Goal: Information Seeking & Learning: Learn about a topic

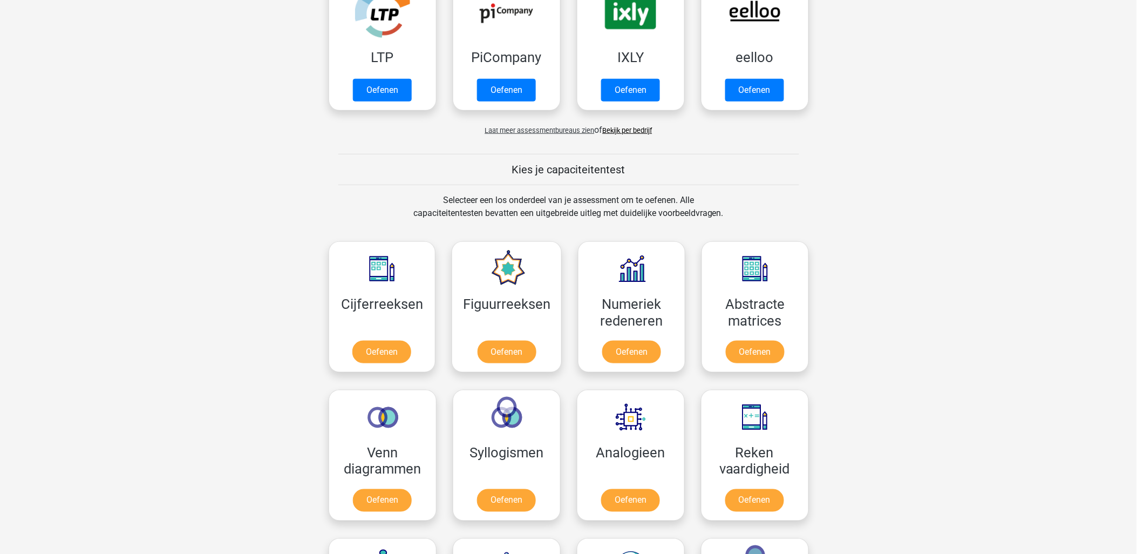
scroll to position [240, 0]
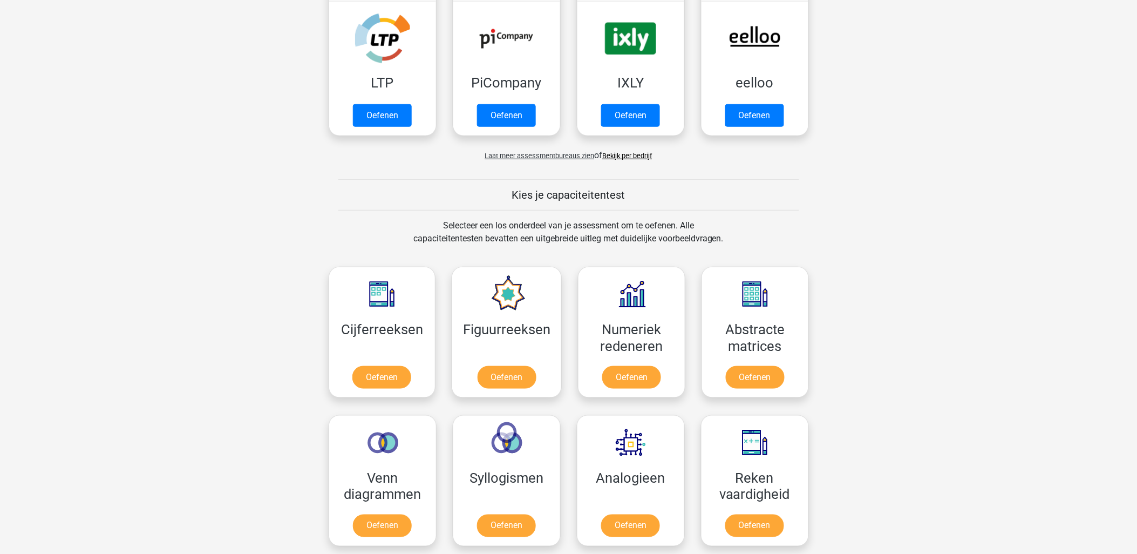
drag, startPoint x: 434, startPoint y: 218, endPoint x: 730, endPoint y: 232, distance: 296.7
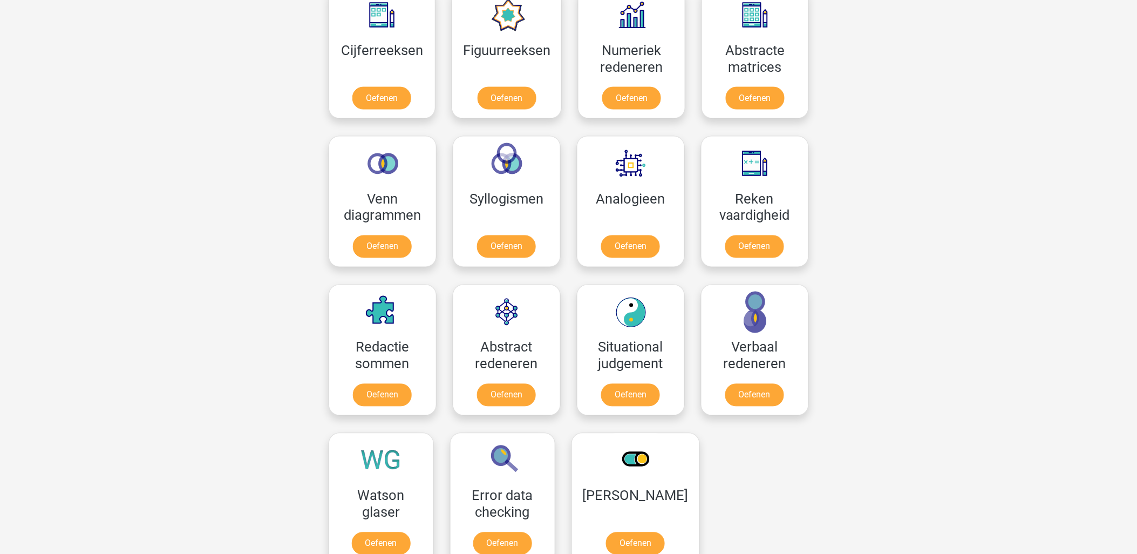
scroll to position [540, 0]
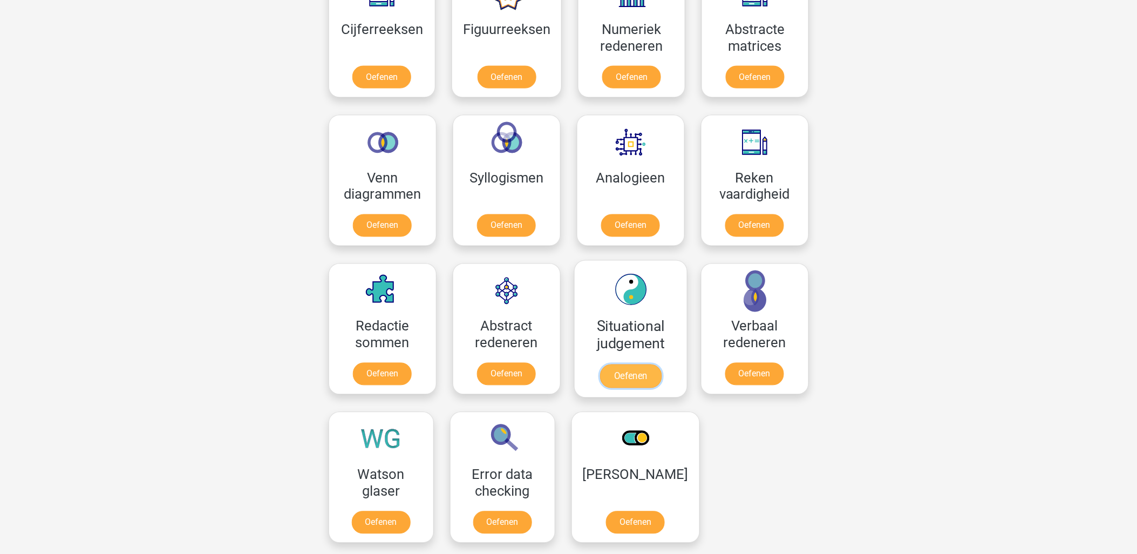
click at [632, 370] on link "Oefenen" at bounding box center [631, 376] width 62 height 24
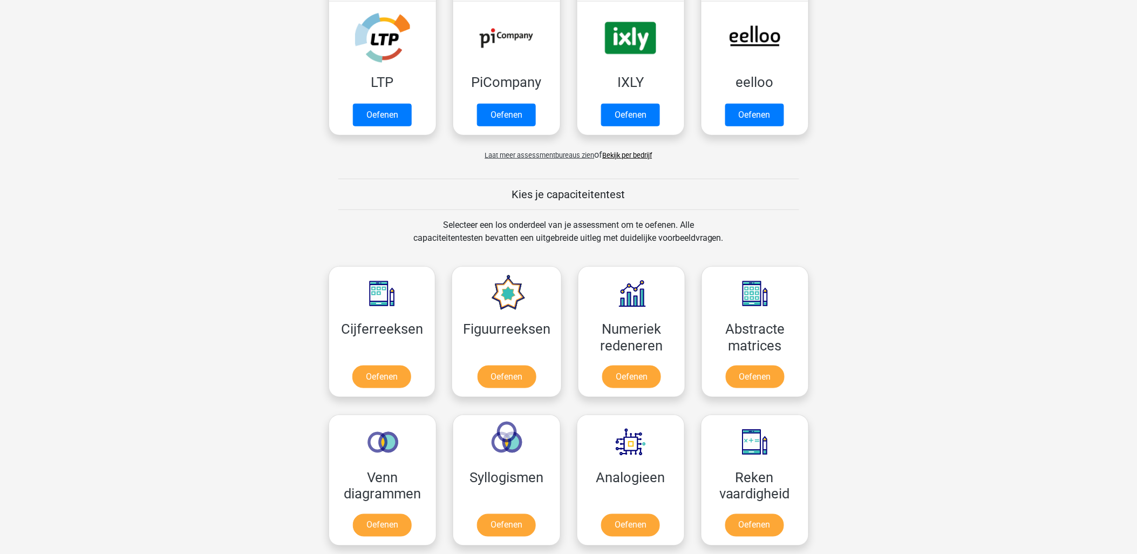
scroll to position [240, 0]
click at [530, 378] on link "Oefenen" at bounding box center [507, 380] width 62 height 24
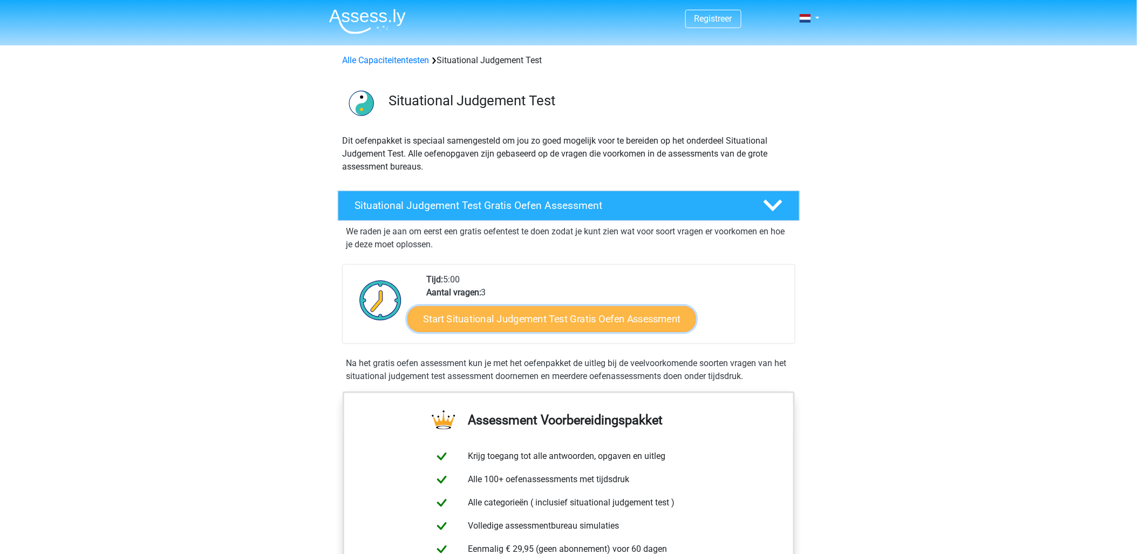
click at [614, 314] on link "Start Situational Judgement Test Gratis Oefen Assessment" at bounding box center [552, 319] width 289 height 26
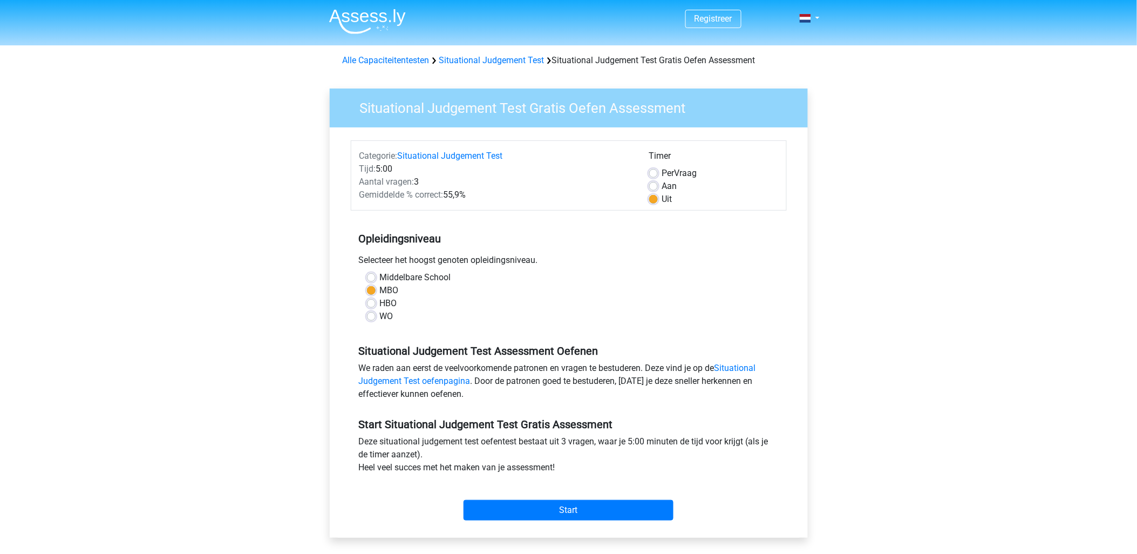
click at [662, 181] on label "Aan" at bounding box center [669, 186] width 15 height 13
click at [657, 181] on input "Aan" at bounding box center [653, 185] width 9 height 11
radio input "true"
click at [662, 198] on label "Uit" at bounding box center [667, 199] width 10 height 13
click at [657, 198] on input "Uit" at bounding box center [653, 198] width 9 height 11
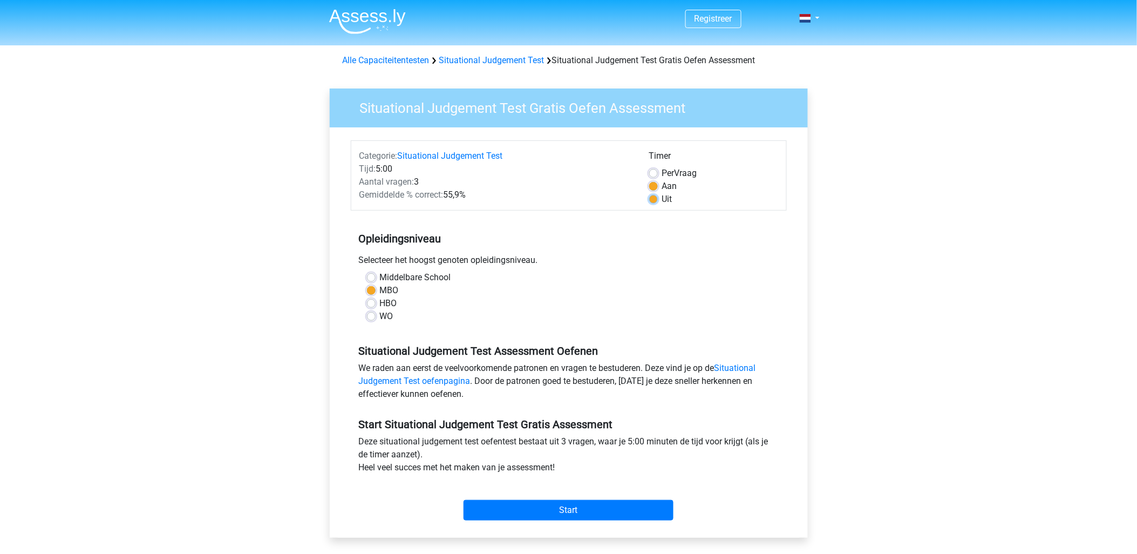
radio input "true"
click at [568, 504] on input "Start" at bounding box center [569, 510] width 210 height 21
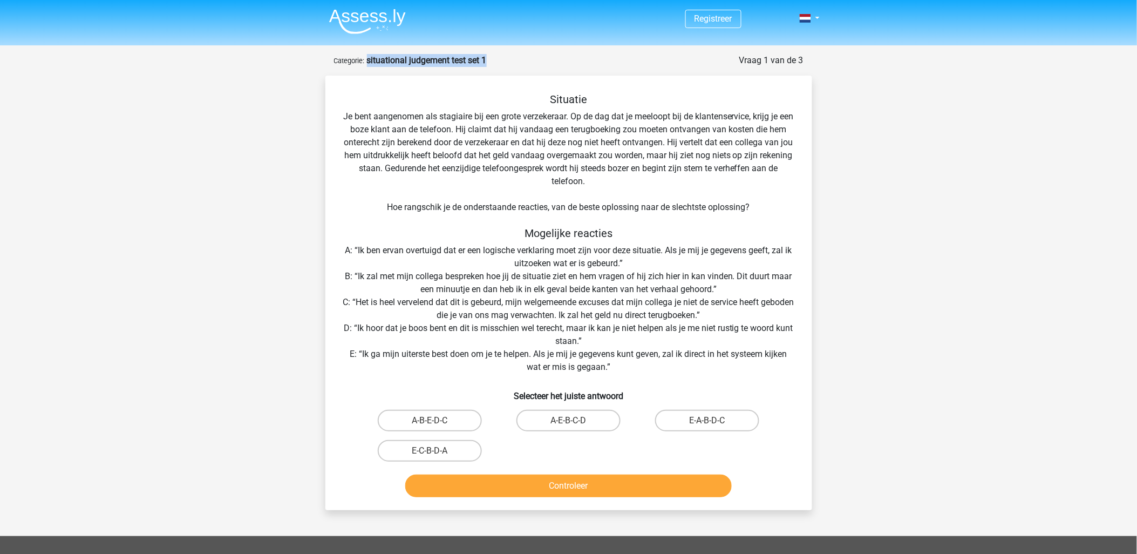
drag, startPoint x: 501, startPoint y: 62, endPoint x: 368, endPoint y: 62, distance: 132.8
click at [368, 62] on div "Vraag 1 van de 3 Categorie: situational judgement test set 1" at bounding box center [569, 60] width 470 height 13
click at [389, 62] on strong "situational judgement test set 1" at bounding box center [427, 60] width 120 height 10
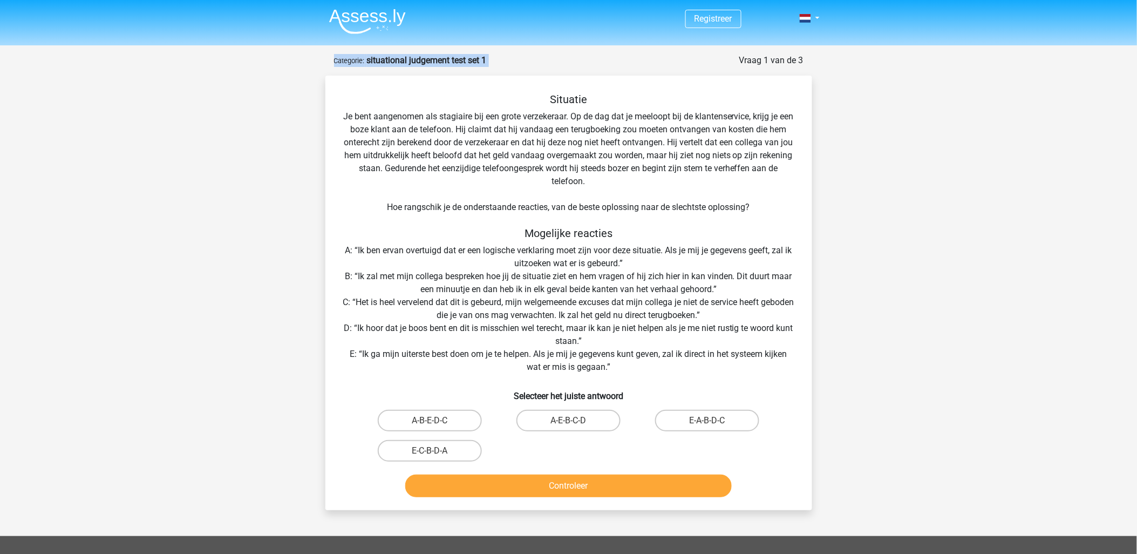
click at [389, 62] on strong "situational judgement test set 1" at bounding box center [427, 60] width 120 height 10
drag, startPoint x: 366, startPoint y: 60, endPoint x: 515, endPoint y: 54, distance: 149.1
click at [515, 54] on div "Vraag 1 van de 3 Categorie: situational judgement test set 1" at bounding box center [569, 60] width 470 height 13
drag, startPoint x: 515, startPoint y: 54, endPoint x: 368, endPoint y: 53, distance: 147.4
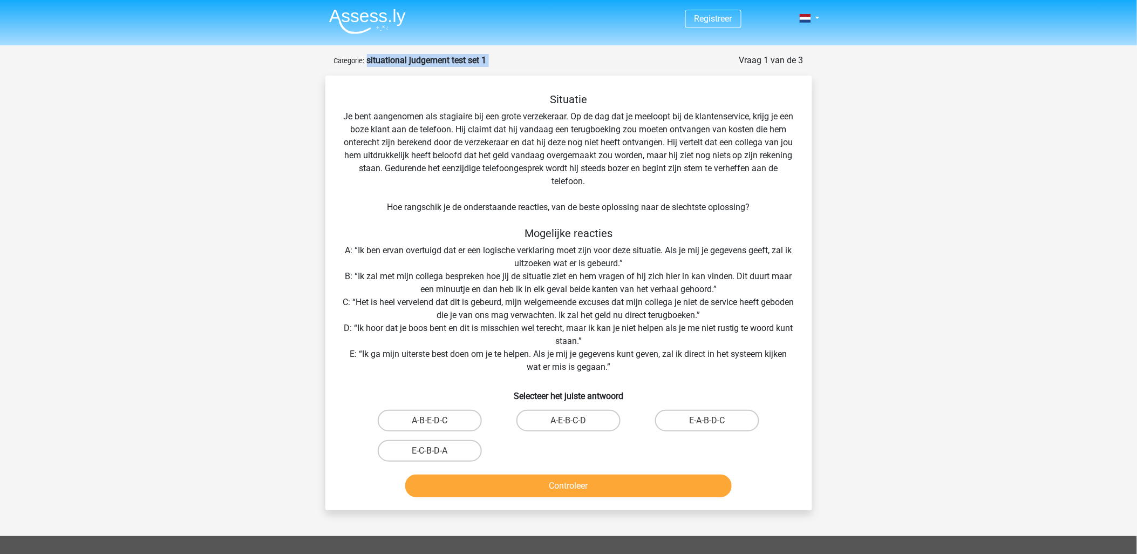
click at [368, 53] on div "Registreer Nederlands English" at bounding box center [568, 410] width 1137 height 821
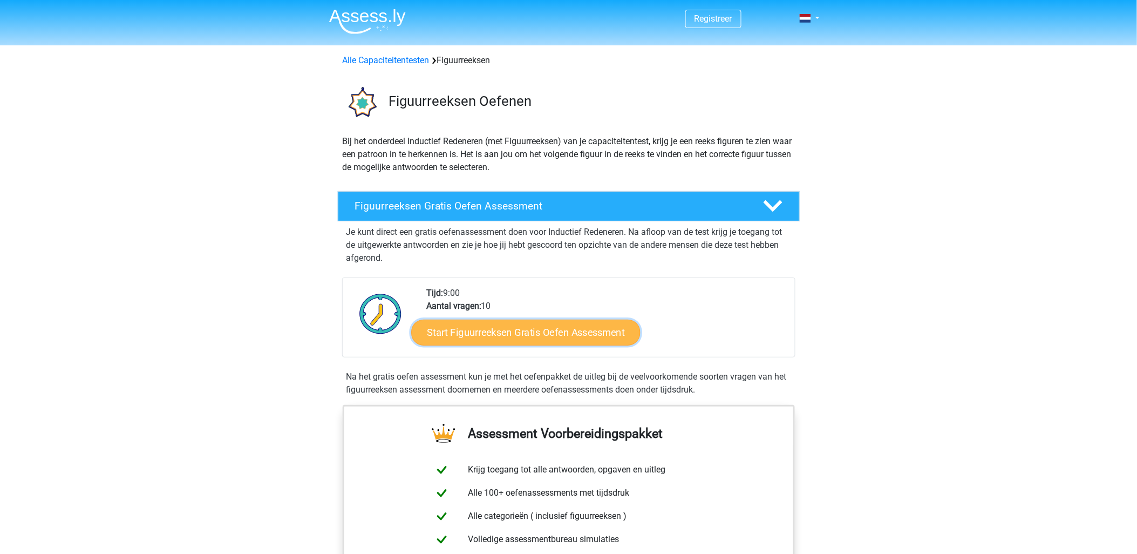
click at [533, 337] on link "Start Figuurreeksen Gratis Oefen Assessment" at bounding box center [525, 332] width 229 height 26
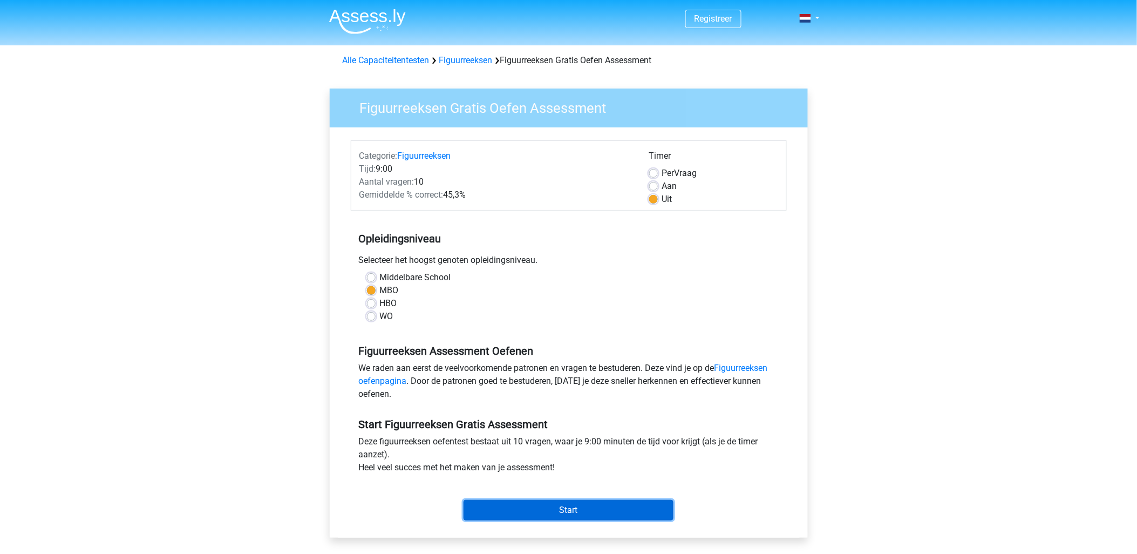
click at [563, 513] on input "Start" at bounding box center [569, 510] width 210 height 21
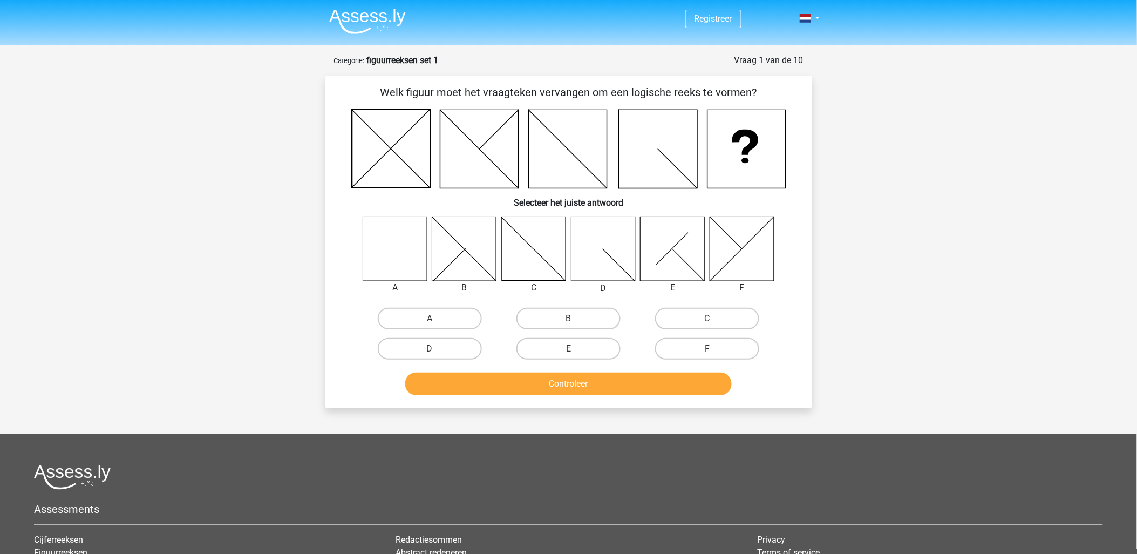
click at [392, 261] on icon at bounding box center [395, 248] width 64 height 64
click at [423, 311] on label "A" at bounding box center [430, 319] width 104 height 22
click at [430, 319] on input "A" at bounding box center [433, 322] width 7 height 7
radio input "true"
click at [487, 372] on button "Controleer" at bounding box center [568, 383] width 327 height 23
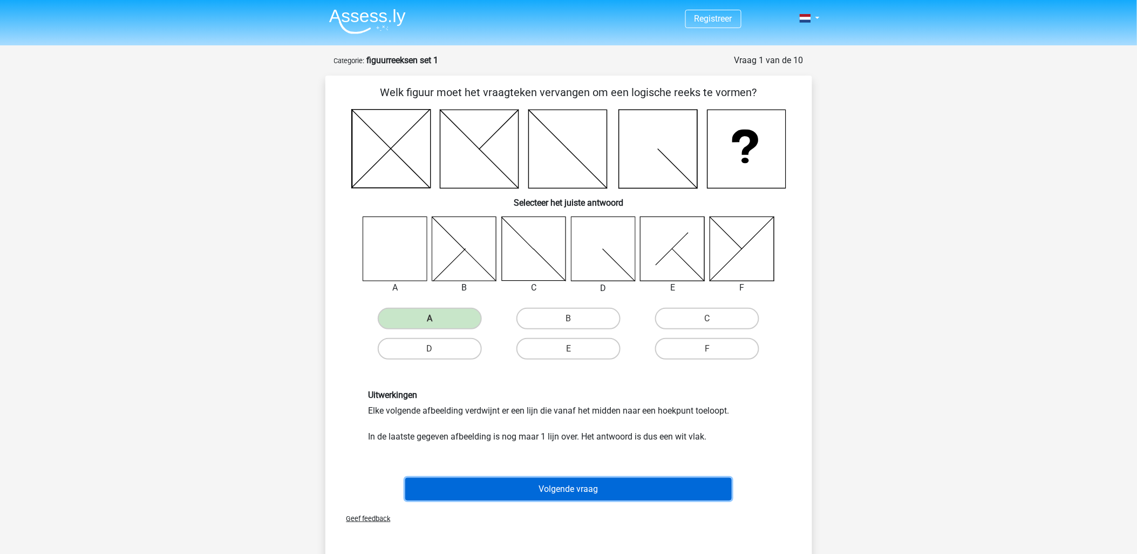
click at [553, 478] on button "Volgende vraag" at bounding box center [568, 489] width 327 height 23
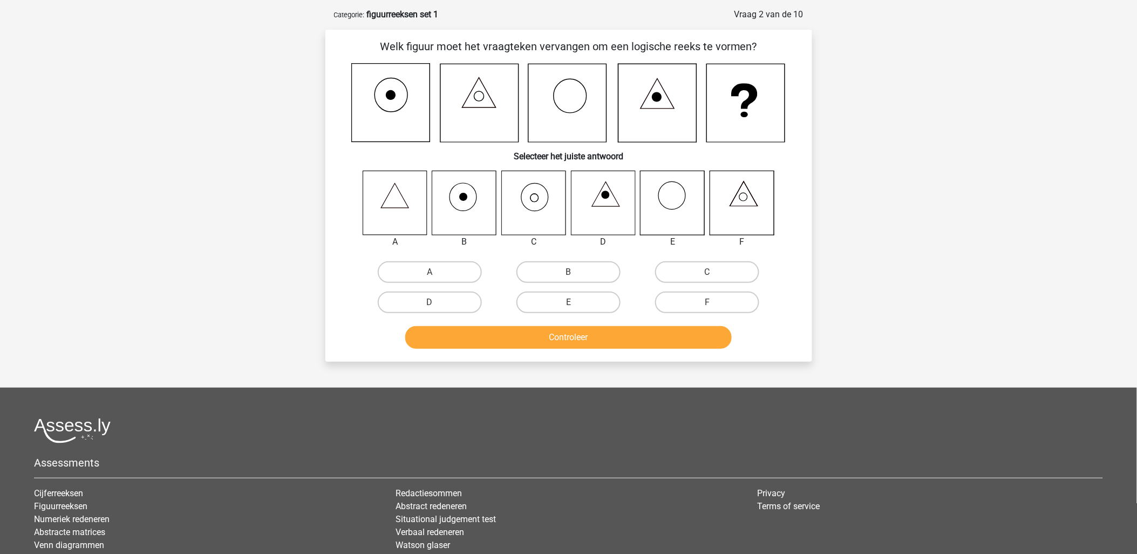
scroll to position [54, 0]
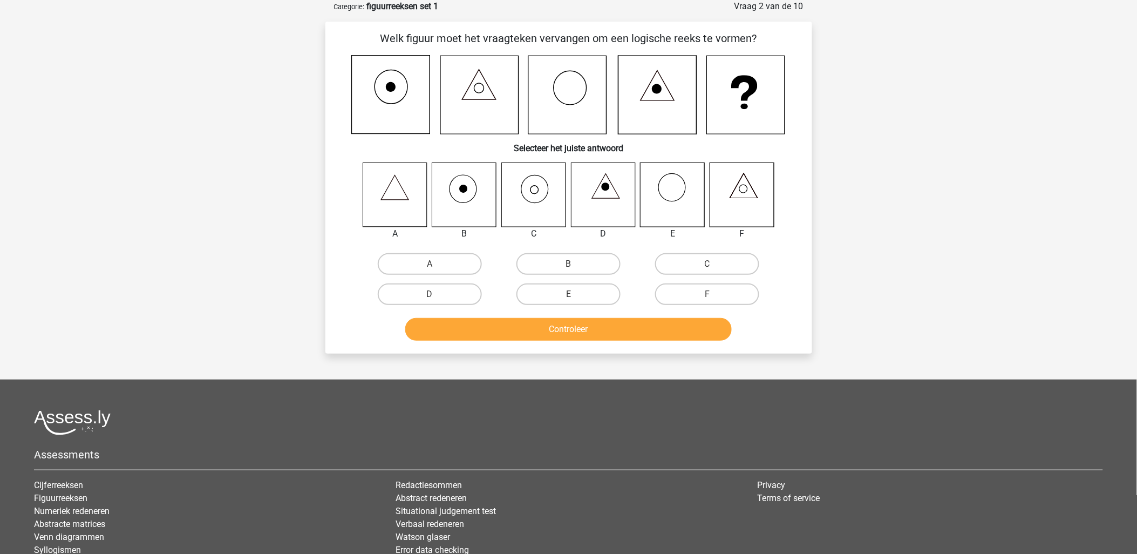
click at [541, 195] on icon at bounding box center [534, 194] width 64 height 64
click at [723, 263] on label "C" at bounding box center [707, 264] width 104 height 22
click at [715, 264] on input "C" at bounding box center [711, 267] width 7 height 7
radio input "true"
click at [644, 324] on button "Controleer" at bounding box center [568, 329] width 327 height 23
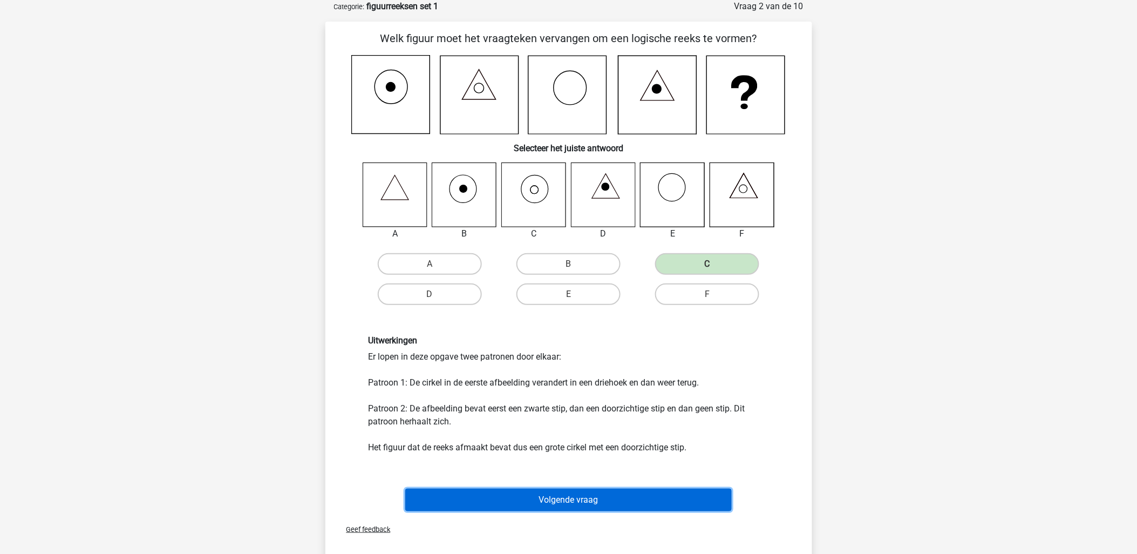
click at [633, 489] on button "Volgende vraag" at bounding box center [568, 500] width 327 height 23
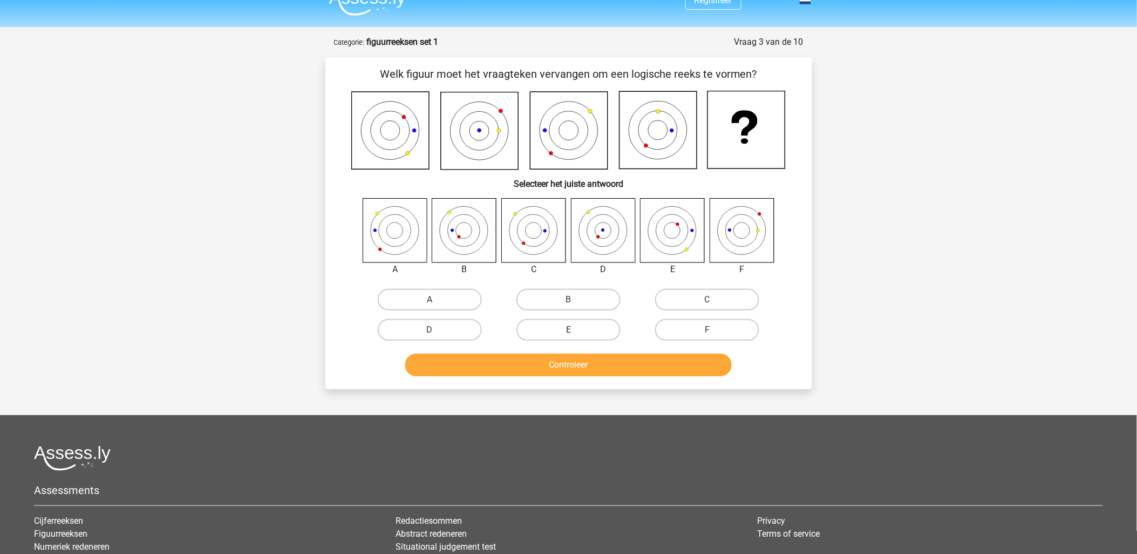
scroll to position [0, 0]
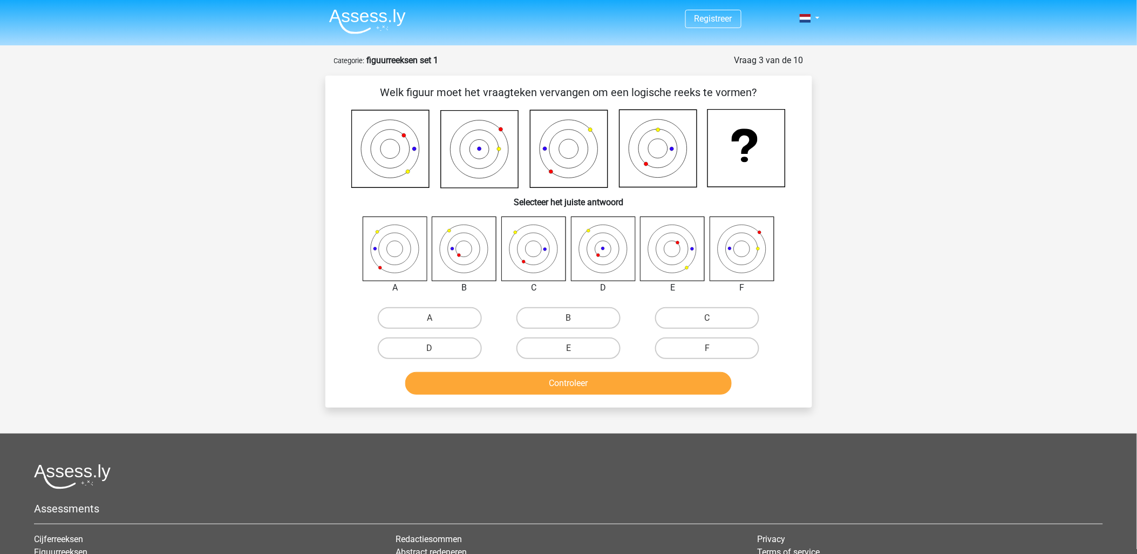
click at [590, 250] on icon at bounding box center [603, 248] width 64 height 64
click at [449, 337] on label "D" at bounding box center [430, 348] width 104 height 22
click at [437, 348] on input "D" at bounding box center [433, 351] width 7 height 7
radio input "true"
click at [512, 372] on button "Controleer" at bounding box center [568, 383] width 327 height 23
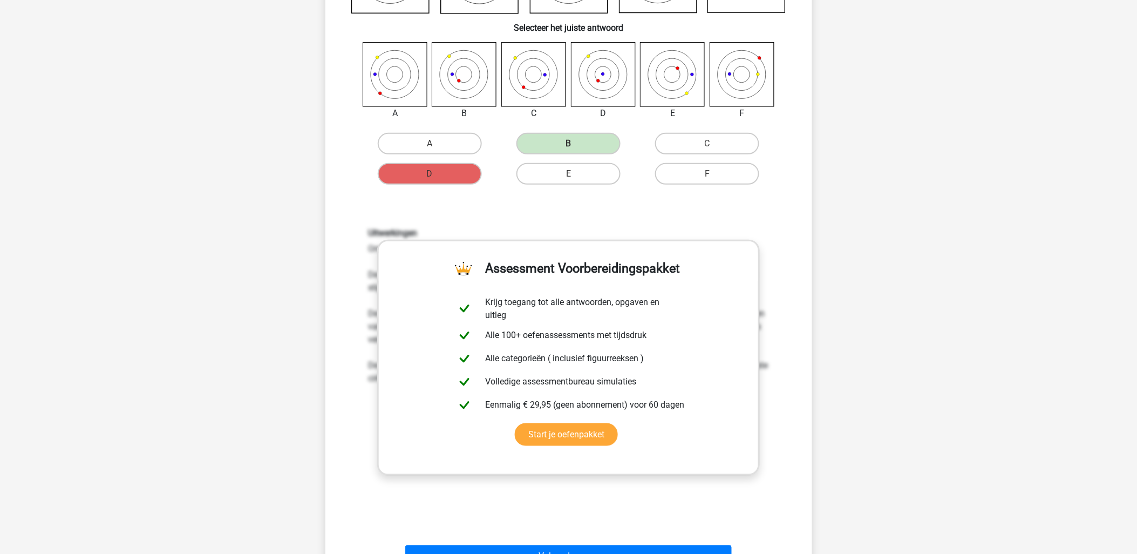
scroll to position [180, 0]
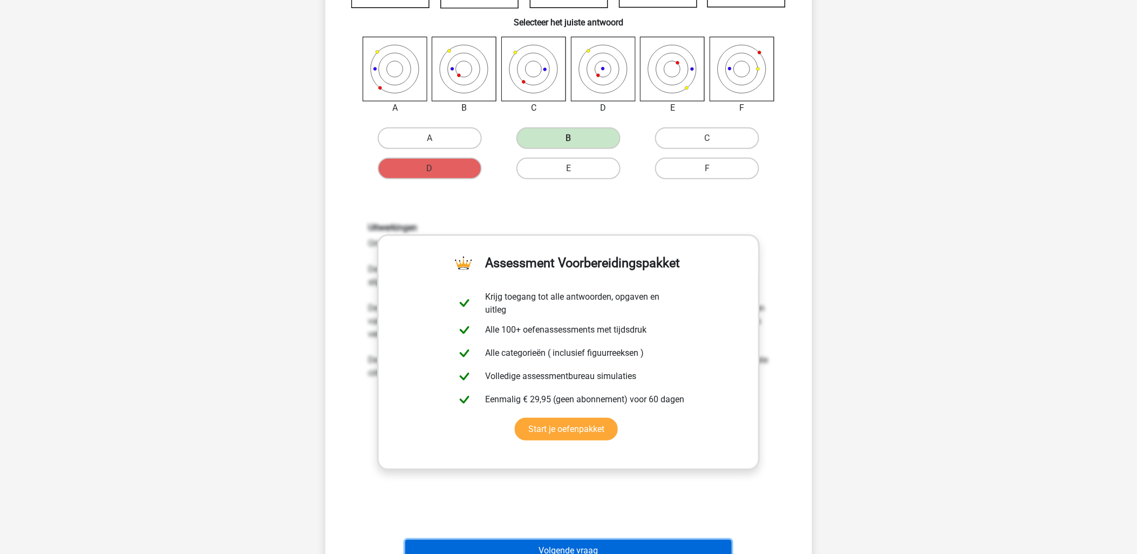
click at [541, 540] on button "Volgende vraag" at bounding box center [568, 551] width 327 height 23
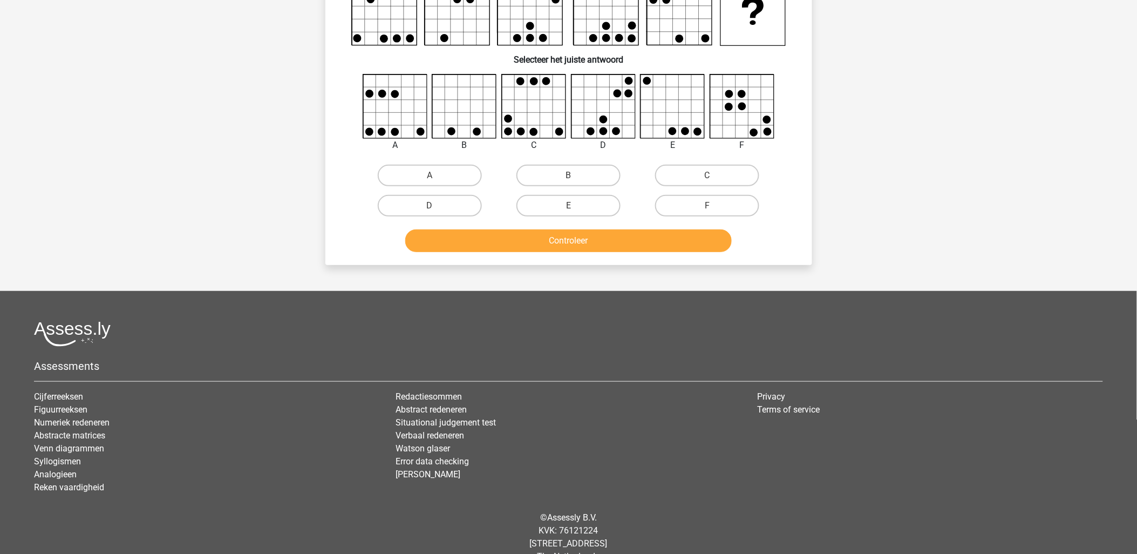
scroll to position [54, 0]
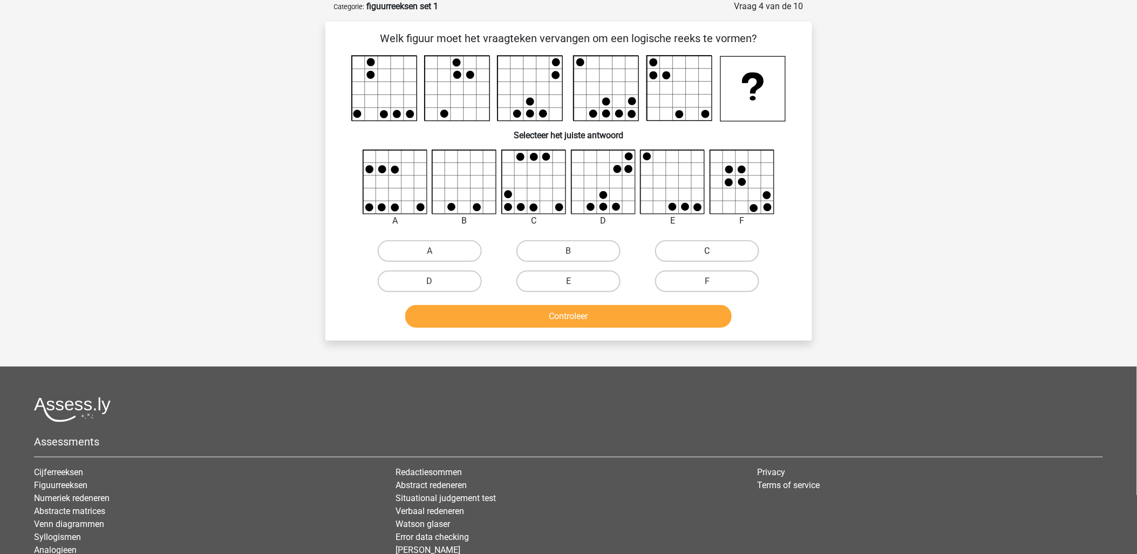
click at [733, 261] on label "C" at bounding box center [707, 251] width 104 height 22
click at [715, 258] on input "C" at bounding box center [711, 254] width 7 height 7
radio input "true"
click at [664, 310] on button "Controleer" at bounding box center [568, 316] width 327 height 23
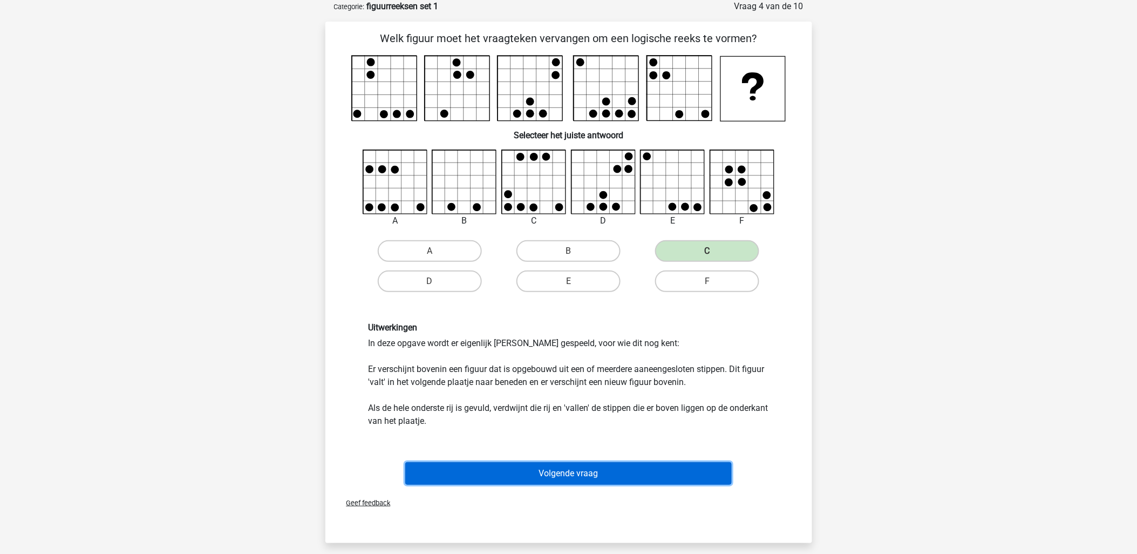
click at [602, 470] on button "Volgende vraag" at bounding box center [568, 473] width 327 height 23
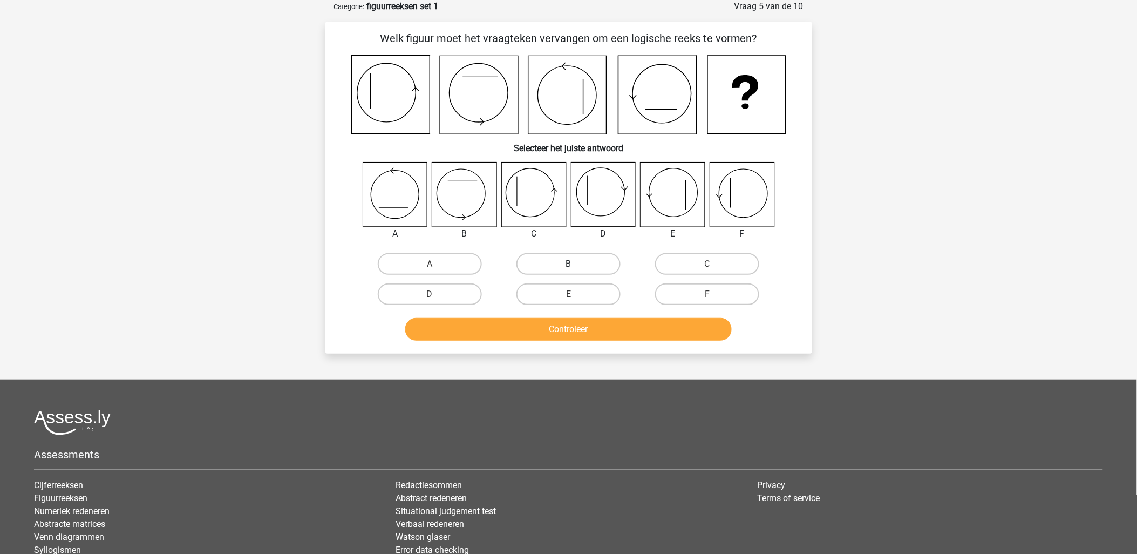
click at [548, 253] on label "B" at bounding box center [569, 264] width 104 height 22
click at [568, 264] on input "B" at bounding box center [571, 267] width 7 height 7
radio input "true"
click at [550, 312] on div "Controleer" at bounding box center [569, 327] width 452 height 36
click at [539, 320] on button "Controleer" at bounding box center [568, 329] width 327 height 23
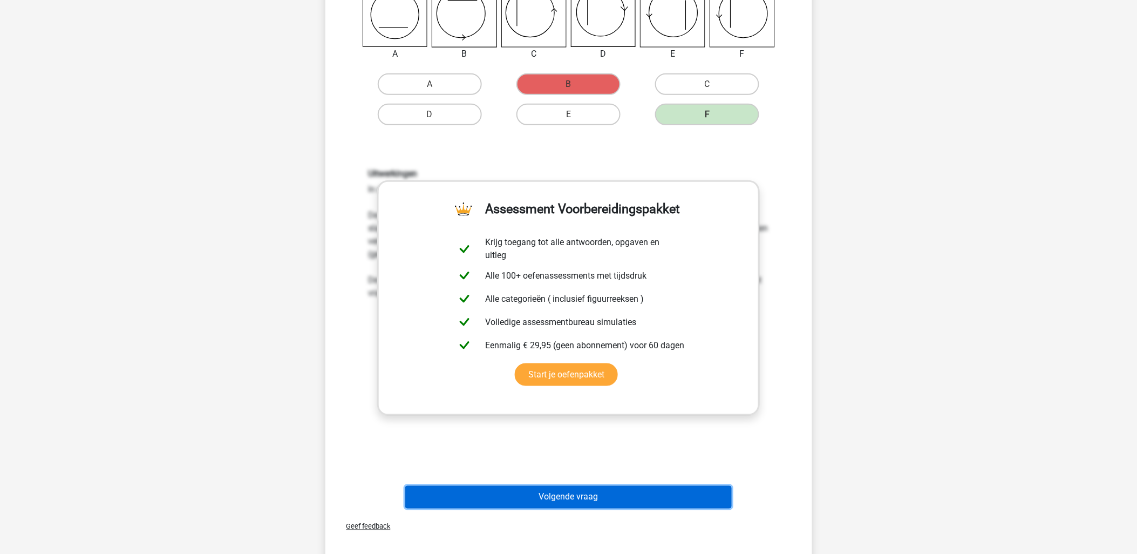
click at [640, 499] on button "Volgende vraag" at bounding box center [568, 497] width 327 height 23
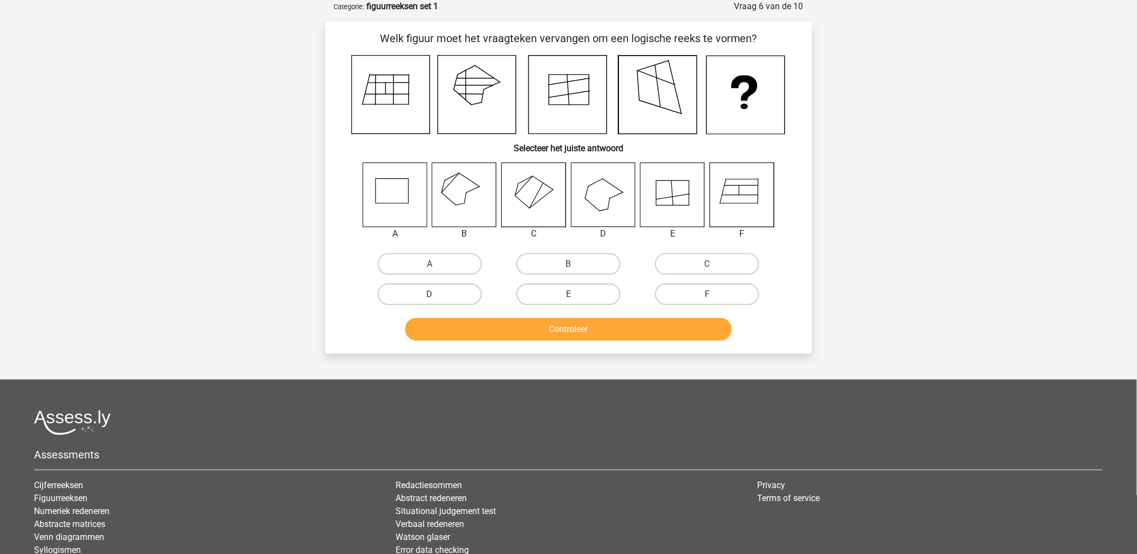
click at [470, 200] on icon at bounding box center [464, 194] width 64 height 64
click at [529, 267] on label "B" at bounding box center [569, 264] width 104 height 22
click at [568, 267] on input "B" at bounding box center [571, 267] width 7 height 7
radio input "true"
click at [532, 318] on button "Controleer" at bounding box center [568, 329] width 327 height 23
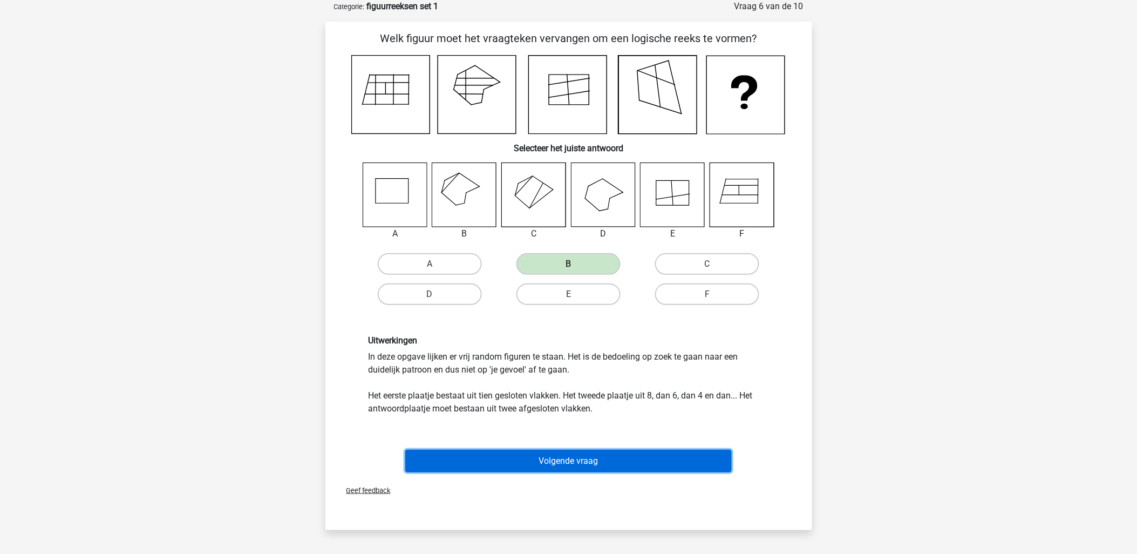
click at [516, 450] on button "Volgende vraag" at bounding box center [568, 461] width 327 height 23
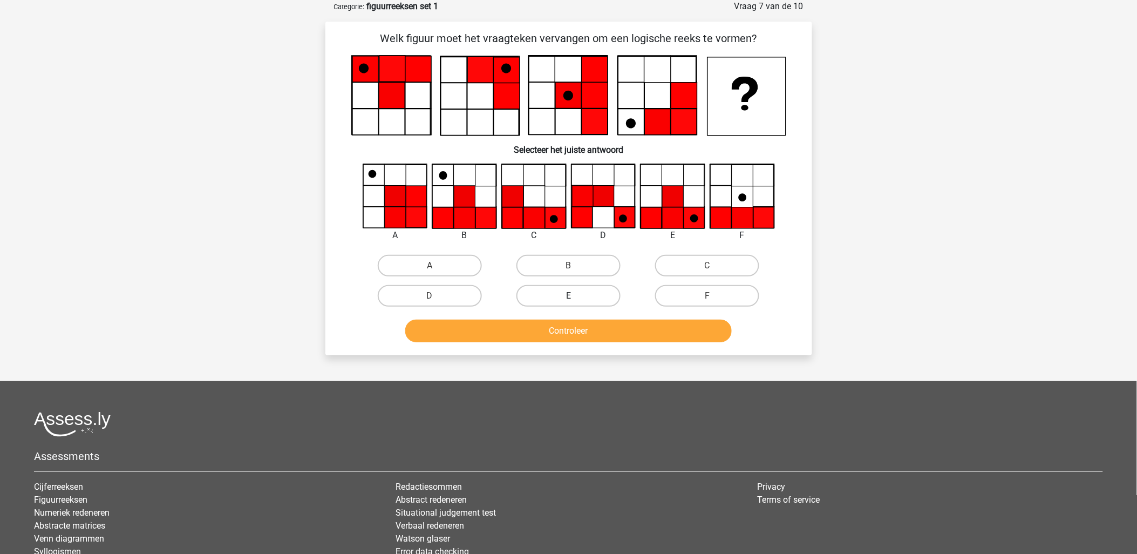
click at [564, 288] on label "E" at bounding box center [569, 296] width 104 height 22
click at [568, 296] on input "E" at bounding box center [571, 299] width 7 height 7
radio input "true"
click at [550, 323] on button "Controleer" at bounding box center [568, 331] width 327 height 23
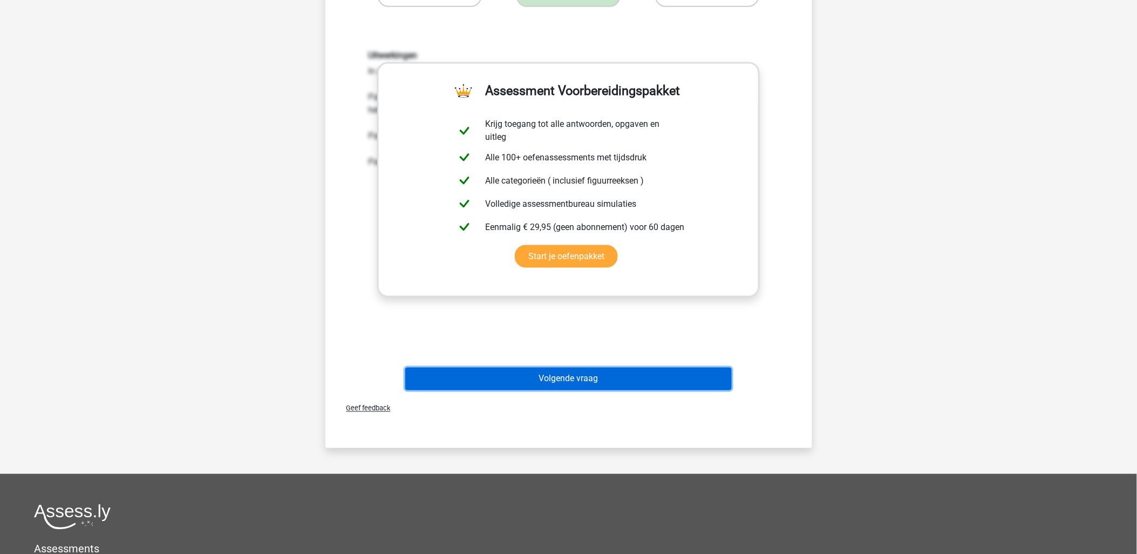
click at [612, 372] on button "Volgende vraag" at bounding box center [568, 379] width 327 height 23
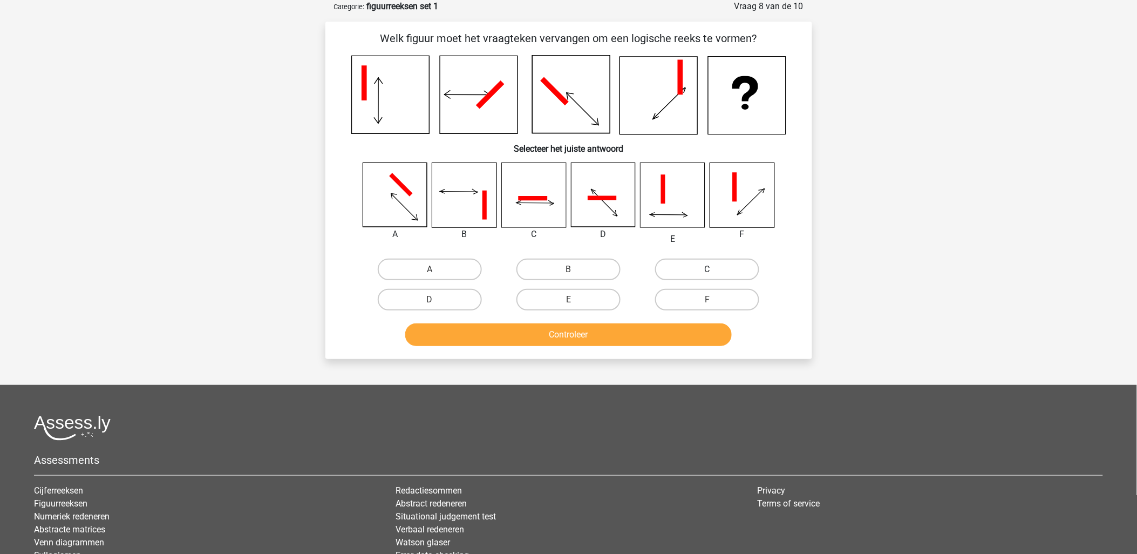
click at [715, 262] on label "C" at bounding box center [707, 270] width 104 height 22
click at [715, 269] on input "C" at bounding box center [711, 272] width 7 height 7
radio input "true"
click at [656, 325] on button "Controleer" at bounding box center [568, 334] width 327 height 23
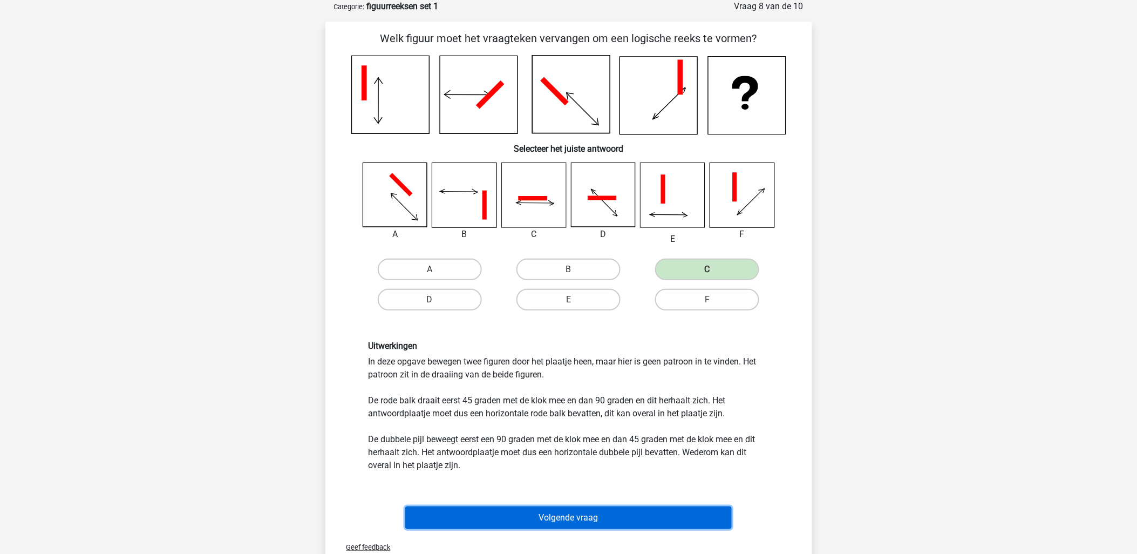
click at [600, 511] on button "Volgende vraag" at bounding box center [568, 517] width 327 height 23
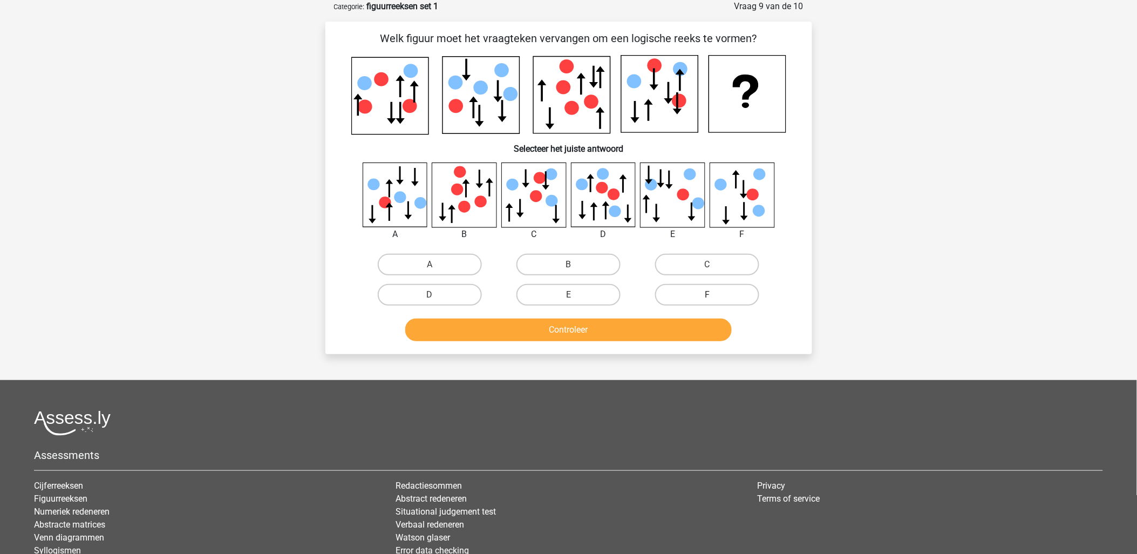
click at [692, 286] on label "F" at bounding box center [707, 295] width 104 height 22
click at [708, 295] on input "F" at bounding box center [711, 298] width 7 height 7
radio input "true"
click at [653, 326] on button "Controleer" at bounding box center [568, 330] width 327 height 23
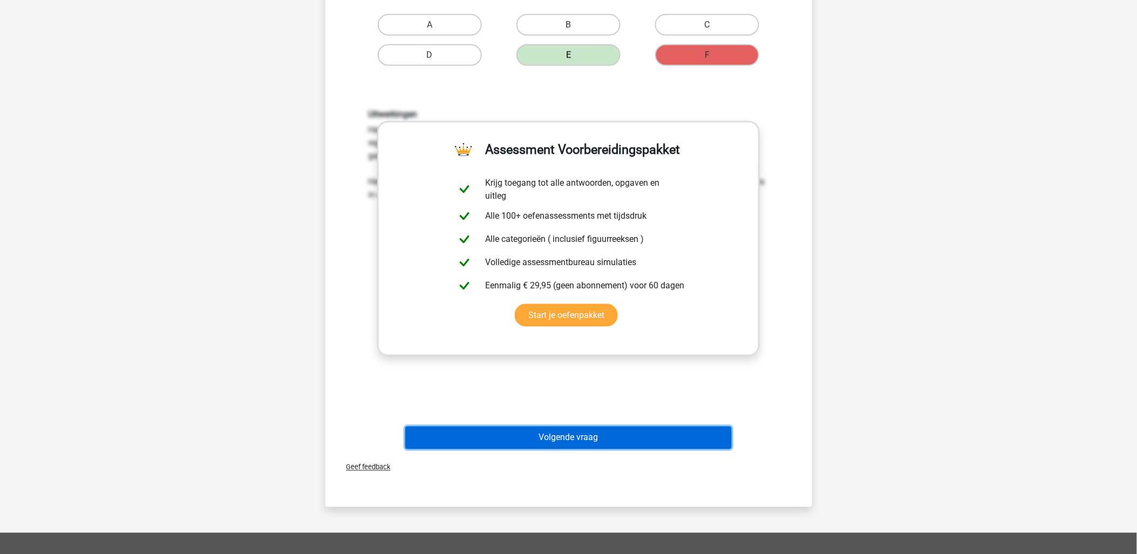
click at [679, 440] on button "Volgende vraag" at bounding box center [568, 437] width 327 height 23
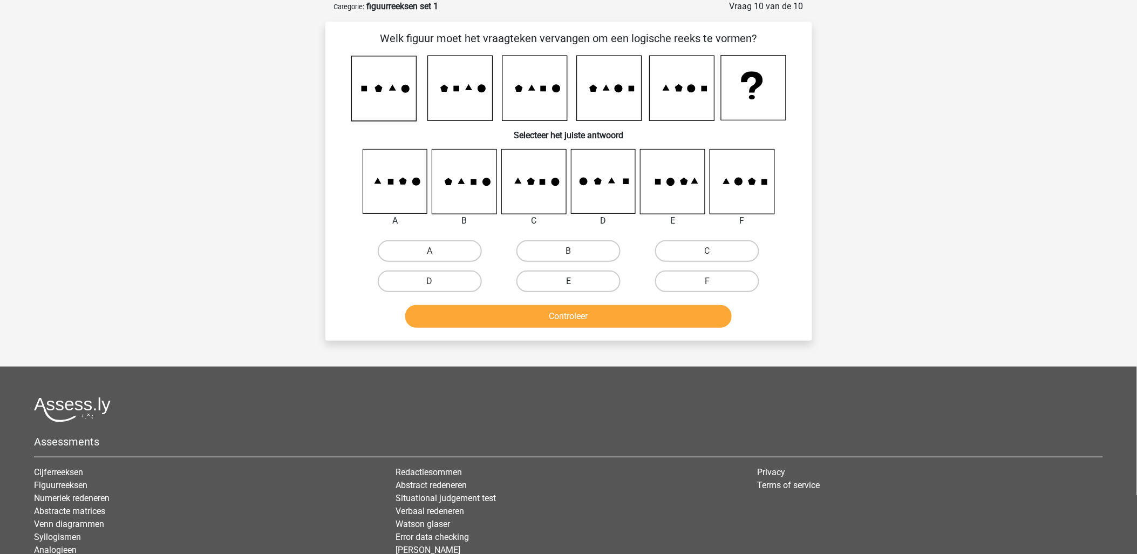
click at [575, 272] on label "E" at bounding box center [569, 281] width 104 height 22
click at [575, 281] on input "E" at bounding box center [571, 284] width 7 height 7
radio input "true"
click at [608, 314] on button "Controleer" at bounding box center [568, 316] width 327 height 23
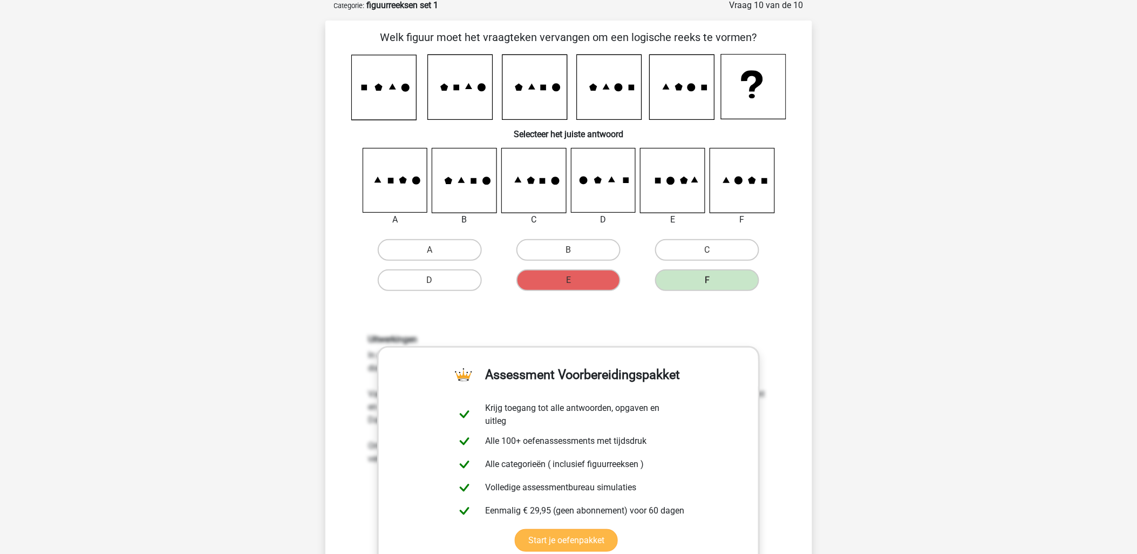
scroll to position [234, 0]
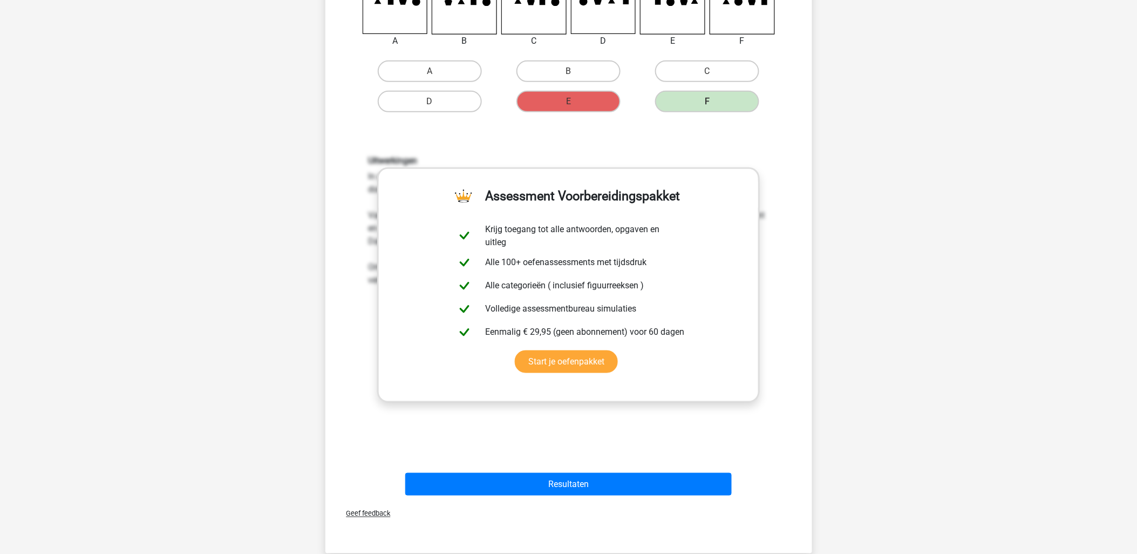
click at [645, 469] on div "Resultaten" at bounding box center [569, 482] width 452 height 36
click at [641, 475] on button "Resultaten" at bounding box center [568, 484] width 327 height 23
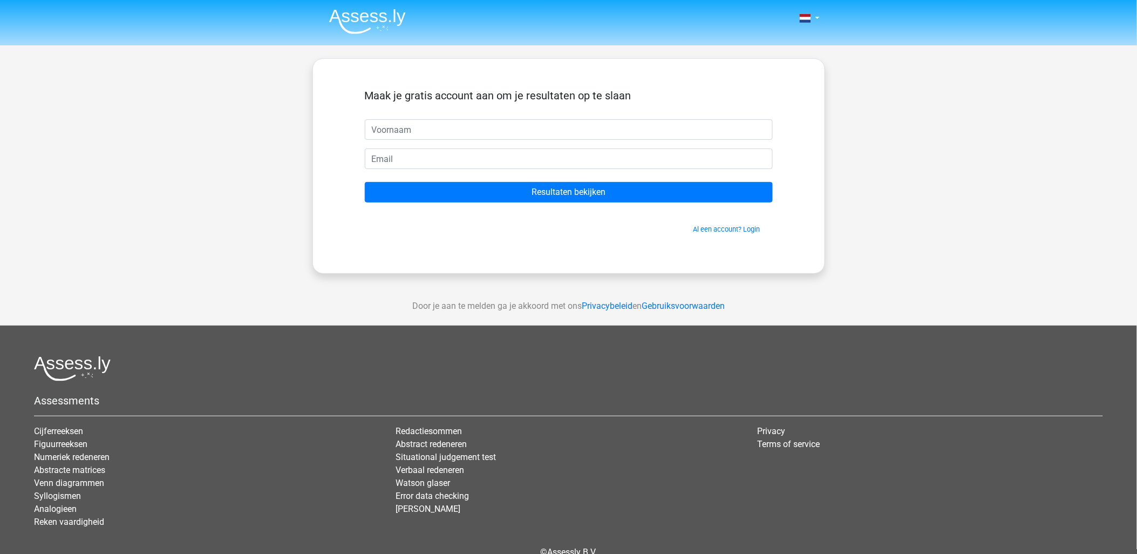
drag, startPoint x: 412, startPoint y: 27, endPoint x: 401, endPoint y: 24, distance: 12.3
click at [412, 27] on nav "Nederlands English" at bounding box center [569, 19] width 497 height 35
click at [398, 23] on img at bounding box center [367, 21] width 77 height 25
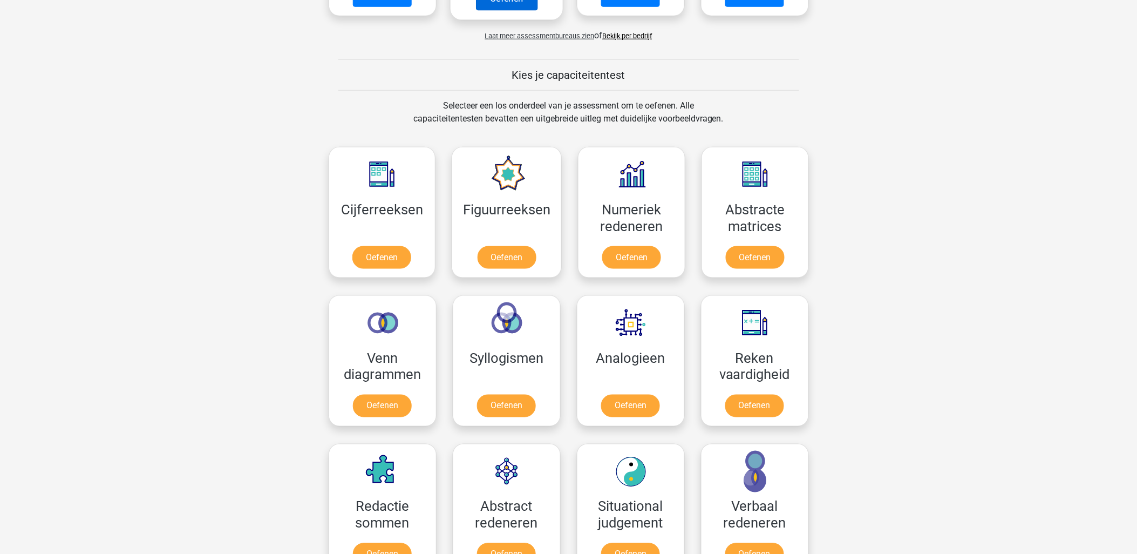
scroll to position [419, 0]
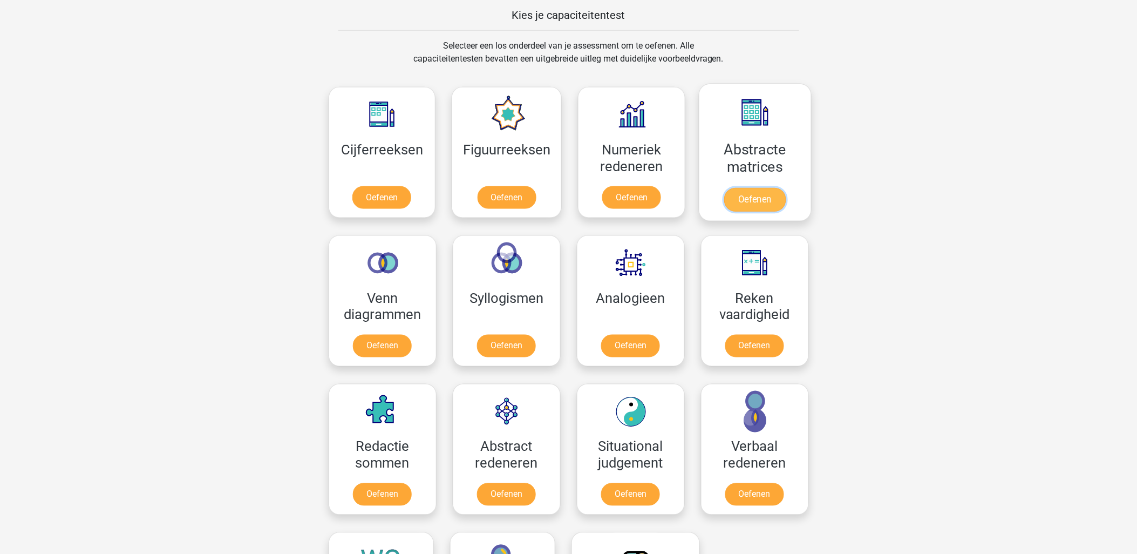
click at [730, 204] on link "Oefenen" at bounding box center [755, 200] width 62 height 24
click at [619, 200] on link "Oefenen" at bounding box center [632, 200] width 62 height 24
click at [381, 193] on link "Oefenen" at bounding box center [382, 200] width 62 height 24
click at [647, 336] on link "Oefenen" at bounding box center [631, 348] width 62 height 24
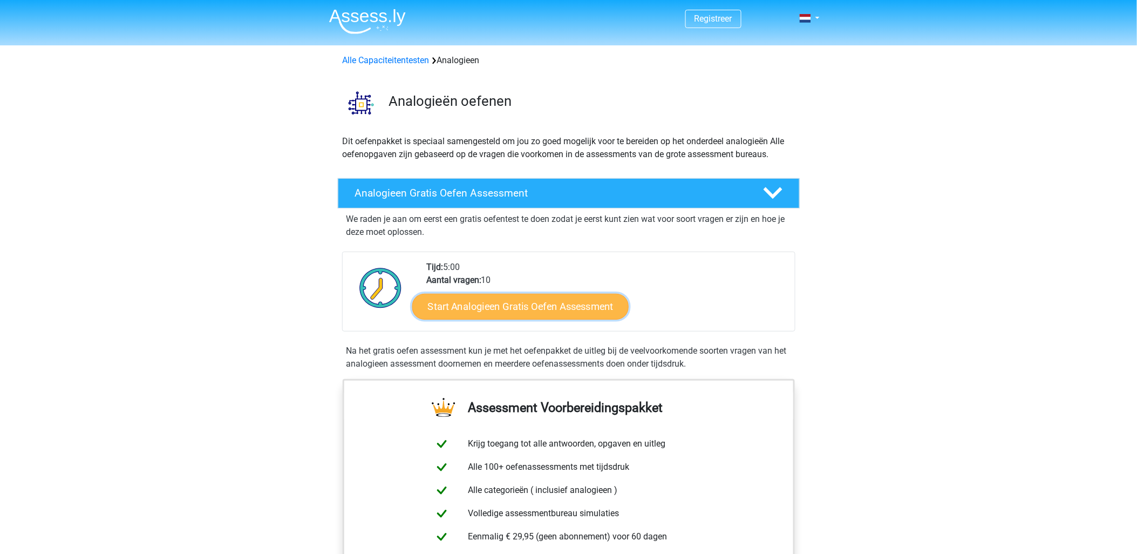
click at [556, 300] on link "Start Analogieen Gratis Oefen Assessment" at bounding box center [520, 306] width 216 height 26
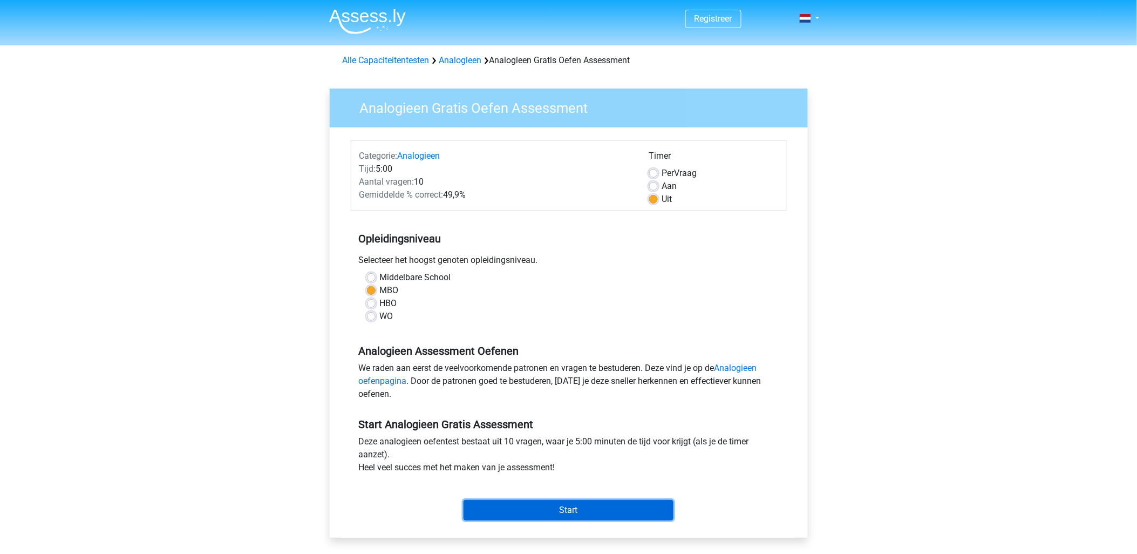
click at [578, 520] on input "Start" at bounding box center [569, 510] width 210 height 21
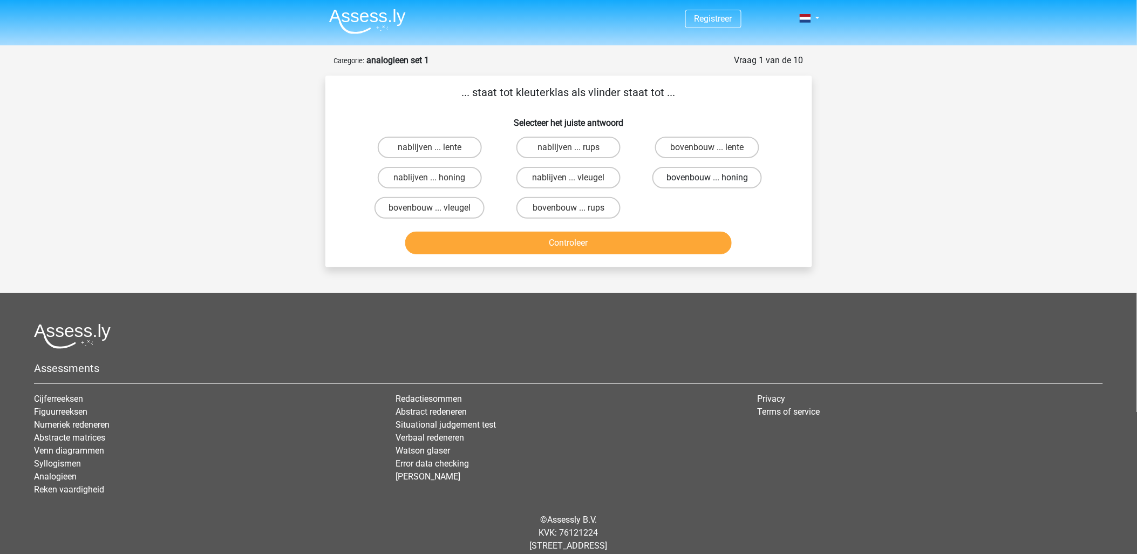
click at [701, 177] on label "bovenbouw ... honing" at bounding box center [708, 178] width 110 height 22
click at [708, 178] on input "bovenbouw ... honing" at bounding box center [711, 181] width 7 height 7
radio input "true"
click at [574, 202] on label "bovenbouw ... rups" at bounding box center [569, 208] width 104 height 22
click at [574, 208] on input "bovenbouw ... rups" at bounding box center [571, 211] width 7 height 7
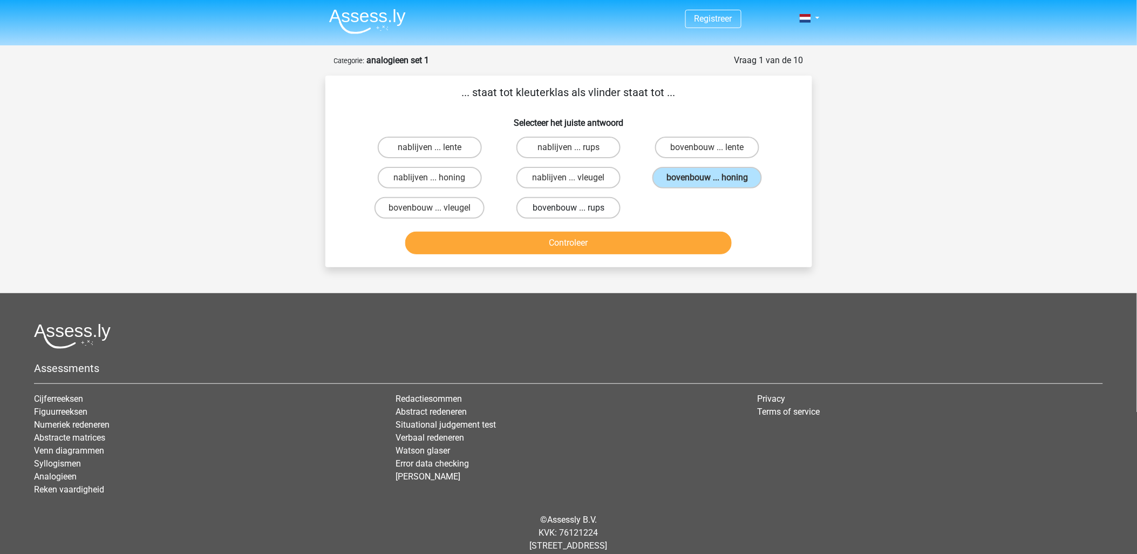
radio input "true"
click at [544, 232] on button "Controleer" at bounding box center [568, 243] width 327 height 23
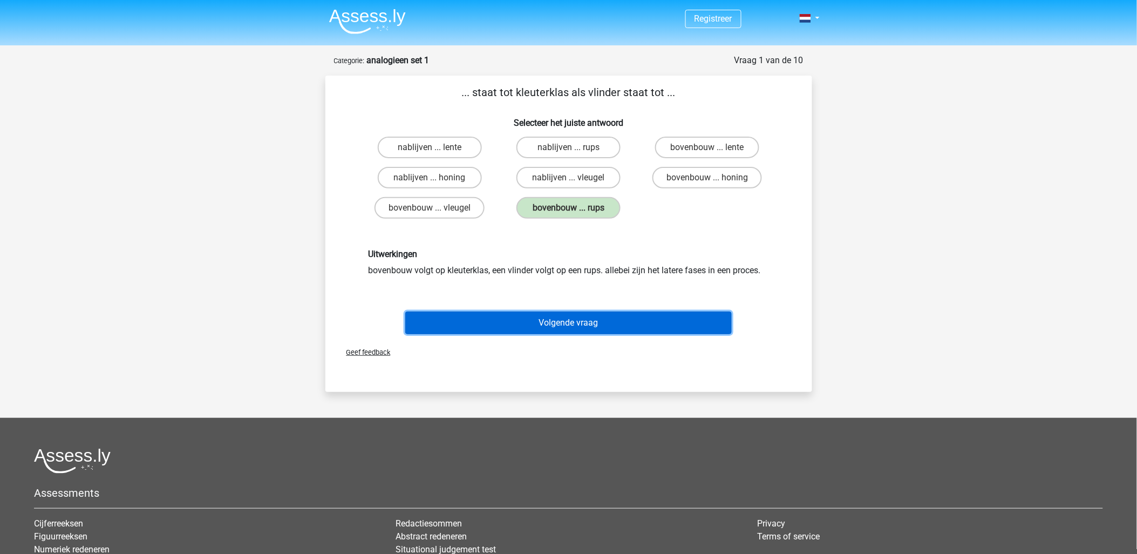
click at [558, 316] on button "Volgende vraag" at bounding box center [568, 322] width 327 height 23
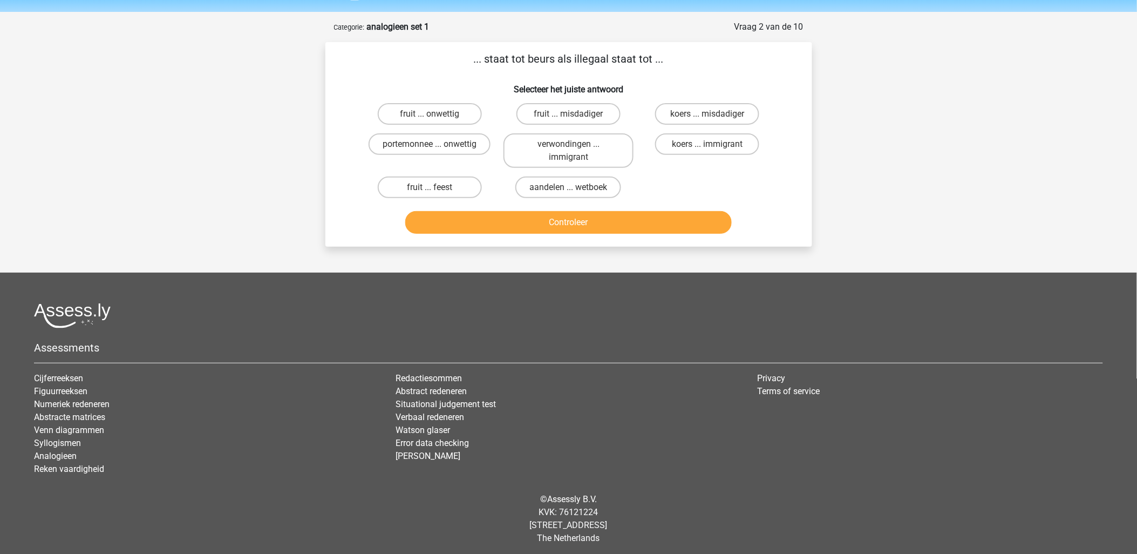
scroll to position [34, 0]
click at [680, 116] on label "koers ... misdadiger" at bounding box center [707, 114] width 104 height 22
click at [708, 116] on input "koers ... misdadiger" at bounding box center [711, 116] width 7 height 7
radio input "true"
click at [625, 211] on button "Controleer" at bounding box center [568, 222] width 327 height 23
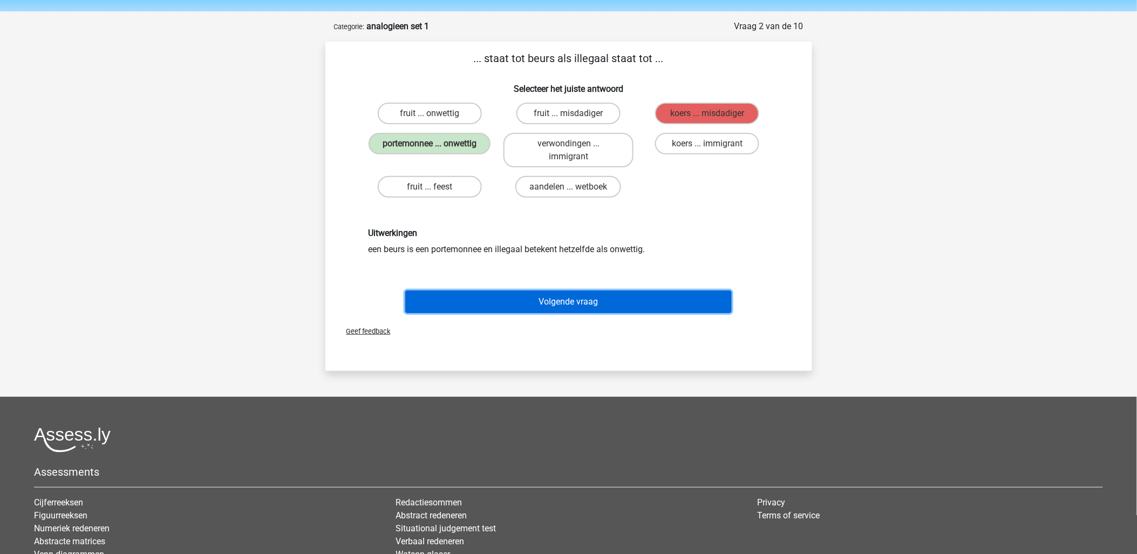
click at [558, 299] on button "Volgende vraag" at bounding box center [568, 301] width 327 height 23
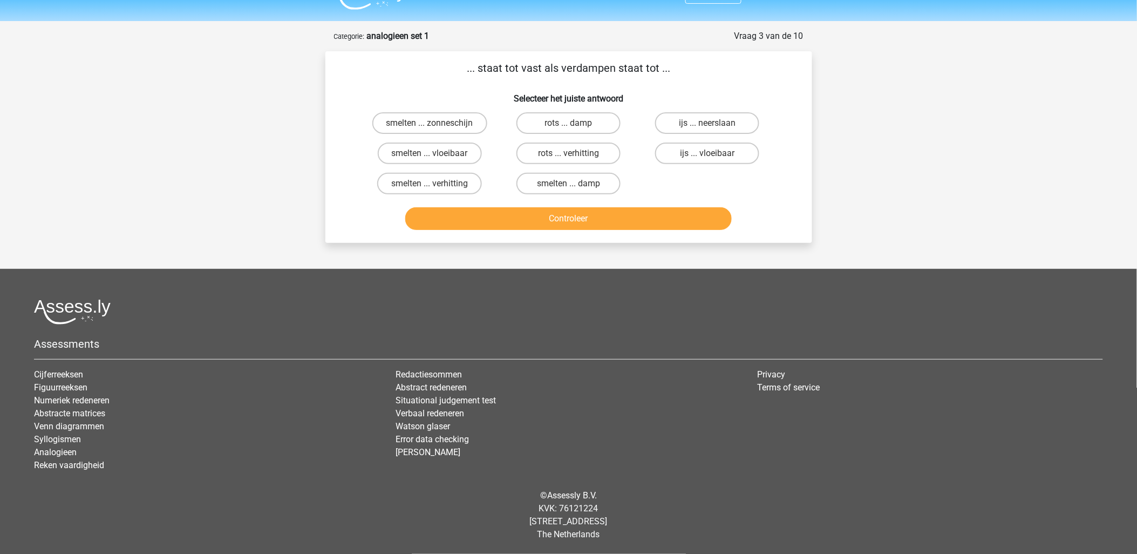
scroll to position [21, 0]
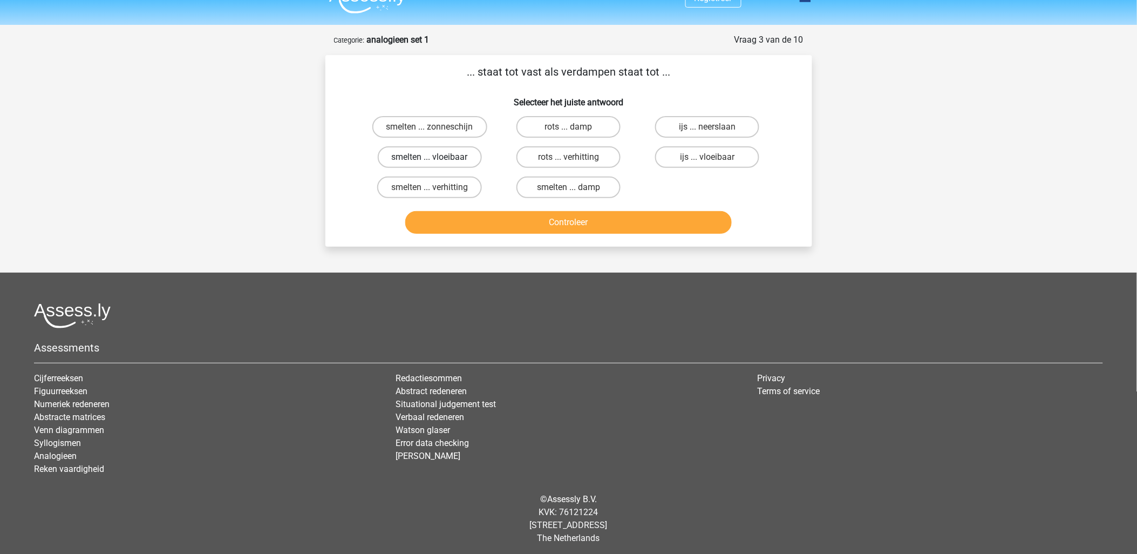
click at [455, 152] on label "smelten ... vloeibaar" at bounding box center [430, 157] width 104 height 22
click at [437, 157] on input "smelten ... vloeibaar" at bounding box center [433, 160] width 7 height 7
radio input "true"
click at [516, 230] on button "Controleer" at bounding box center [568, 222] width 327 height 23
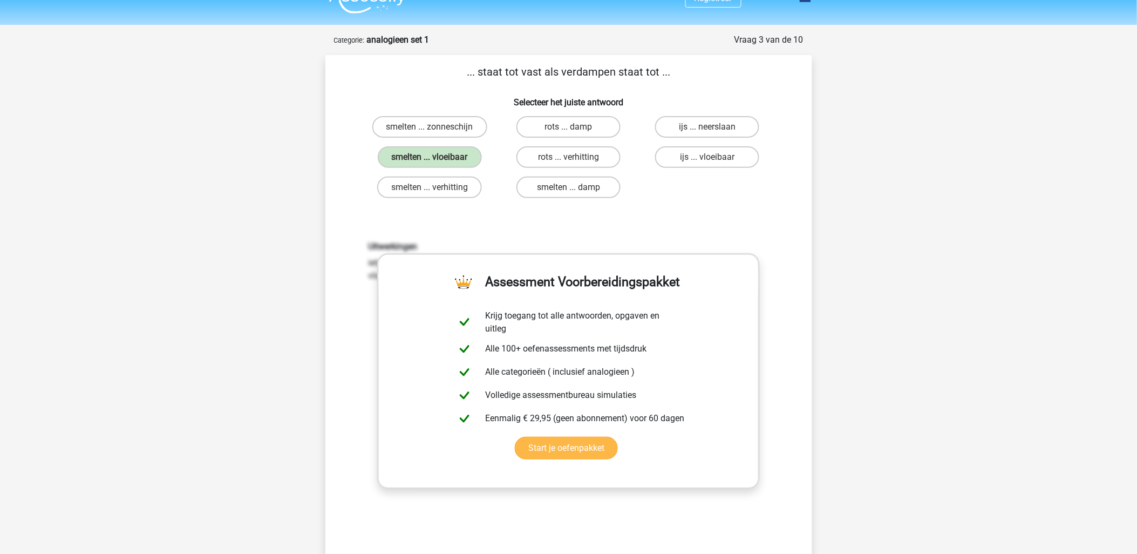
scroll to position [261, 0]
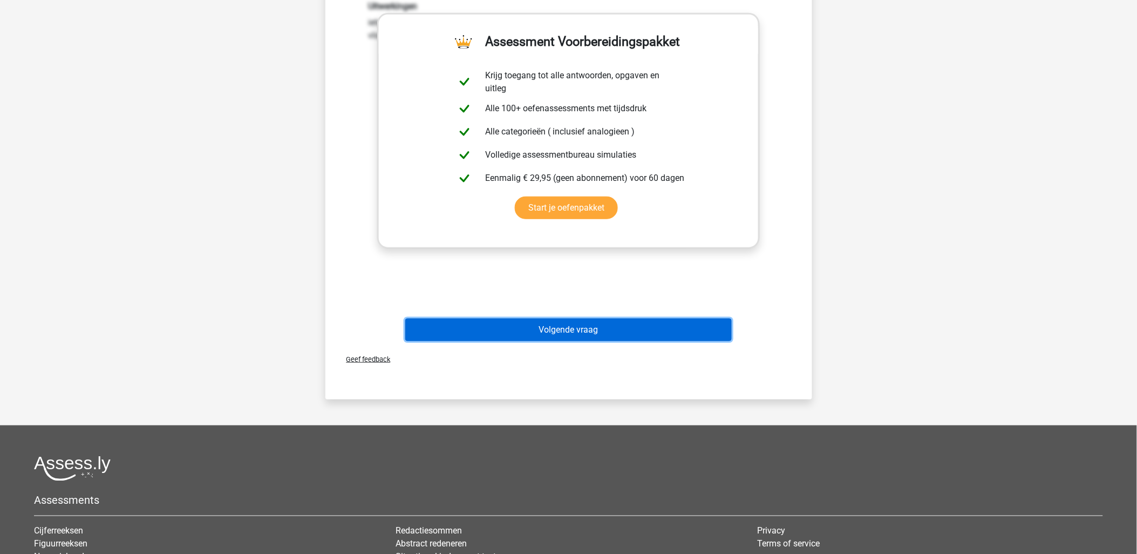
click at [594, 332] on button "Volgende vraag" at bounding box center [568, 330] width 327 height 23
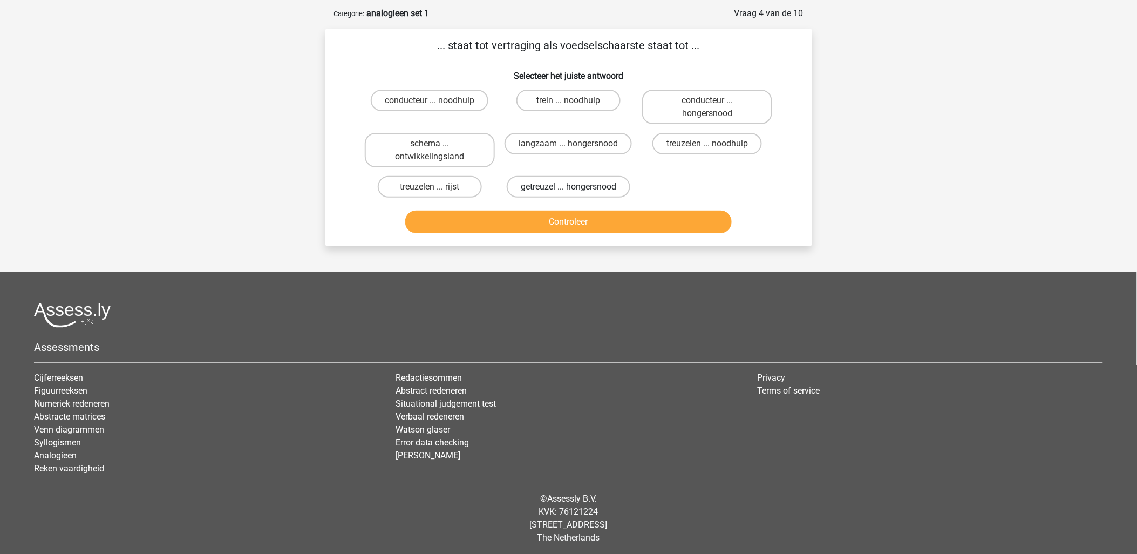
click at [560, 176] on label "getreuzel ... hongersnood" at bounding box center [569, 187] width 124 height 22
click at [568, 187] on input "getreuzel ... hongersnood" at bounding box center [571, 190] width 7 height 7
radio input "true"
click at [571, 213] on button "Controleer" at bounding box center [568, 222] width 327 height 23
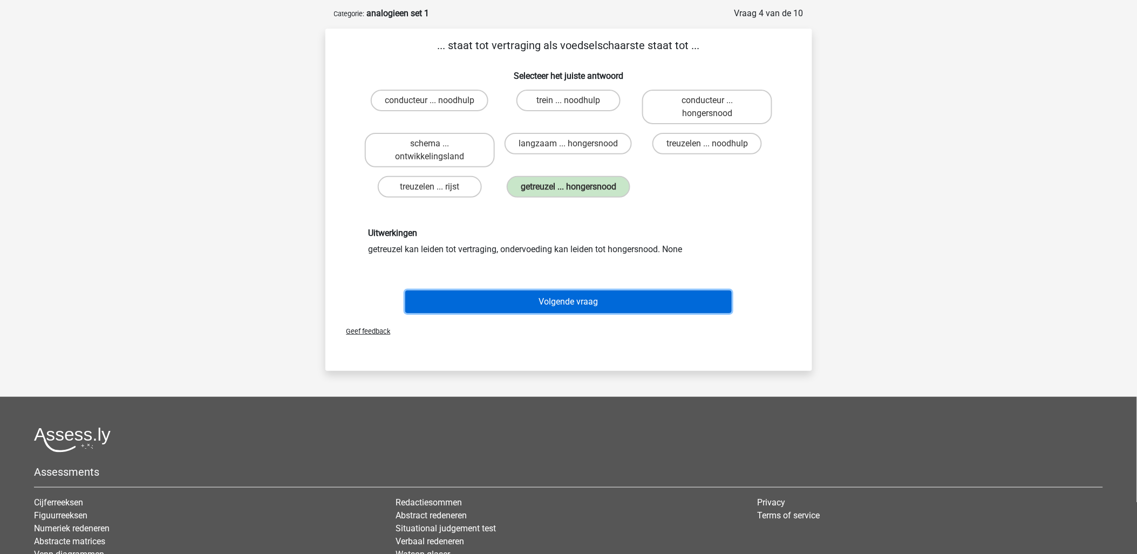
click at [611, 307] on button "Volgende vraag" at bounding box center [568, 301] width 327 height 23
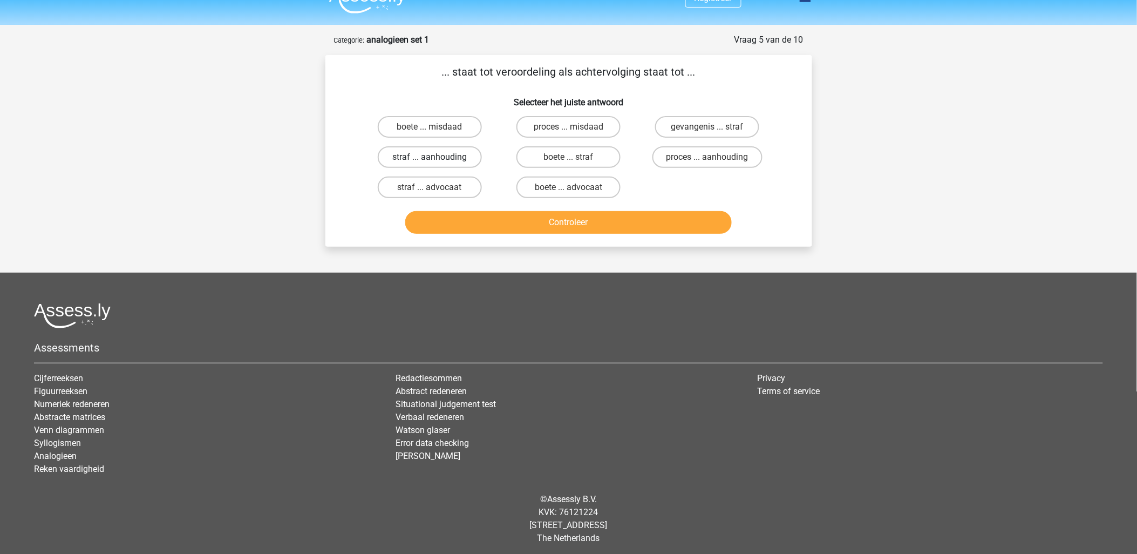
click at [464, 157] on label "straf ... aanhouding" at bounding box center [430, 157] width 104 height 22
click at [437, 157] on input "straf ... aanhouding" at bounding box center [433, 160] width 7 height 7
radio input "true"
click at [522, 238] on div "... staat tot veroordeling als achtervolging staat tot ... Selecteer het juiste…" at bounding box center [569, 151] width 487 height 192
click at [531, 227] on button "Controleer" at bounding box center [568, 222] width 327 height 23
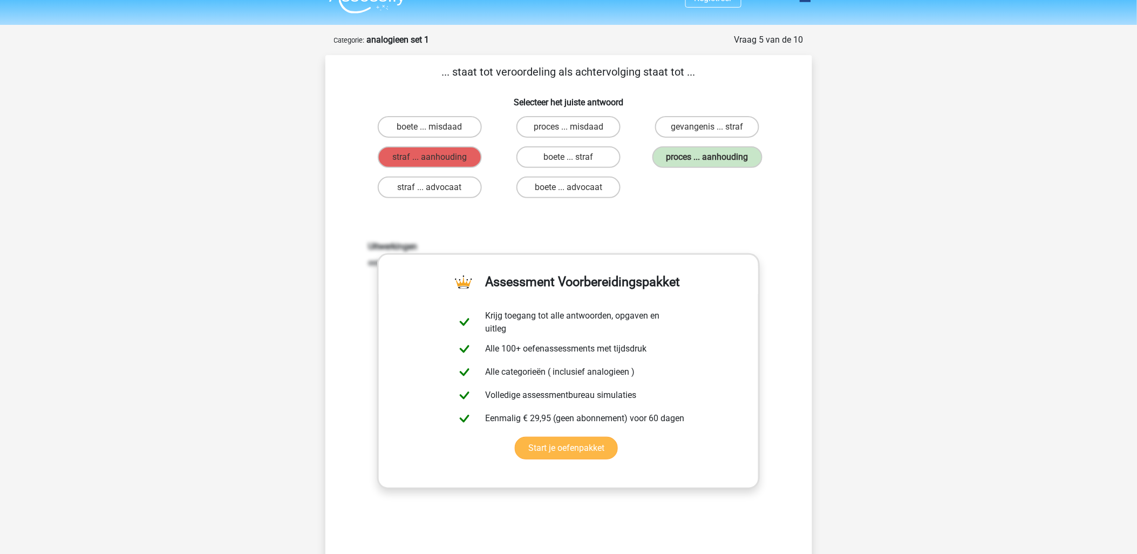
scroll to position [201, 0]
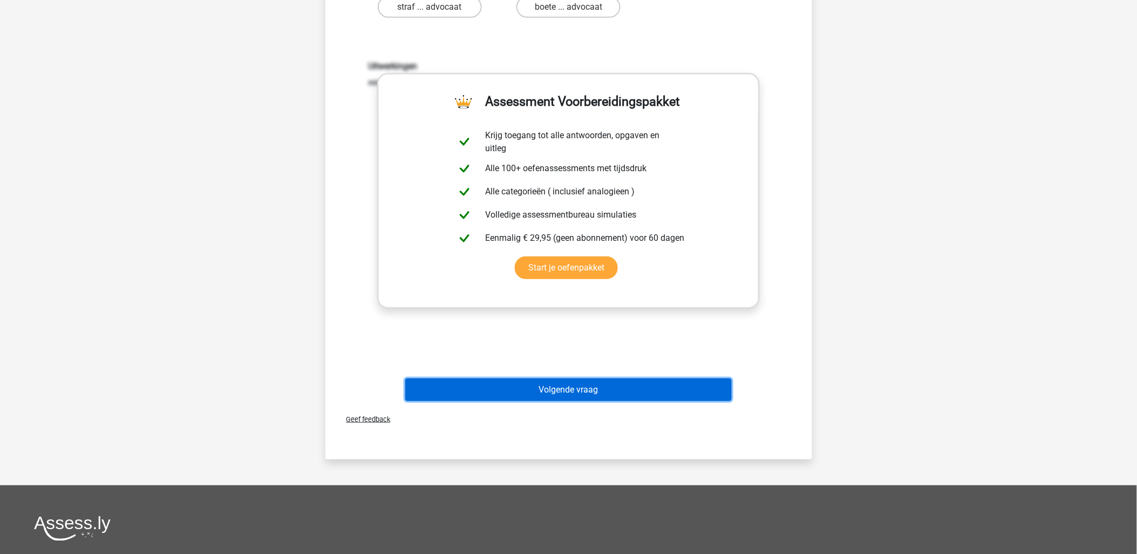
click at [590, 380] on button "Volgende vraag" at bounding box center [568, 389] width 327 height 23
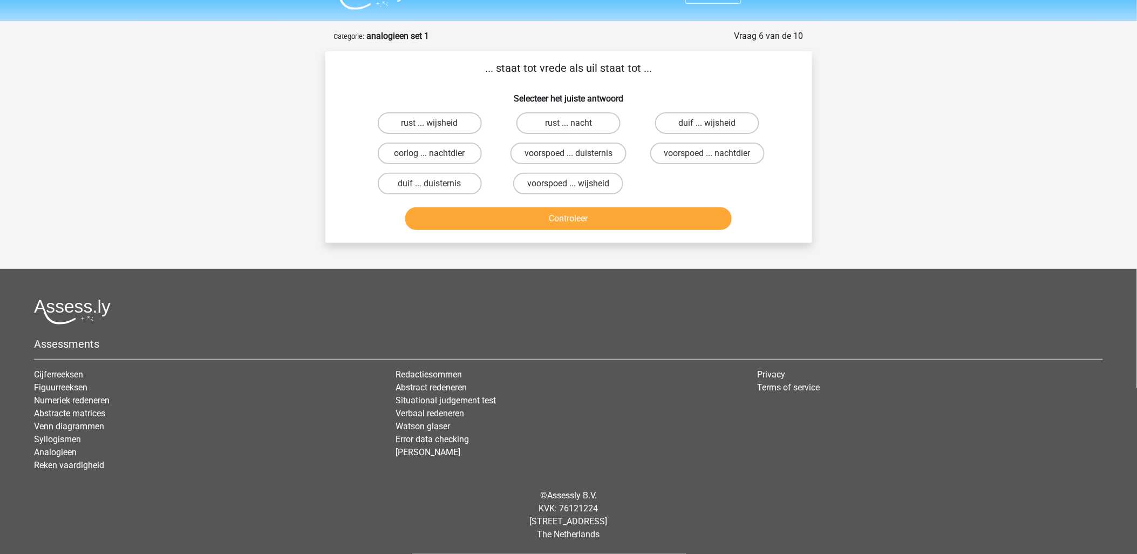
scroll to position [21, 0]
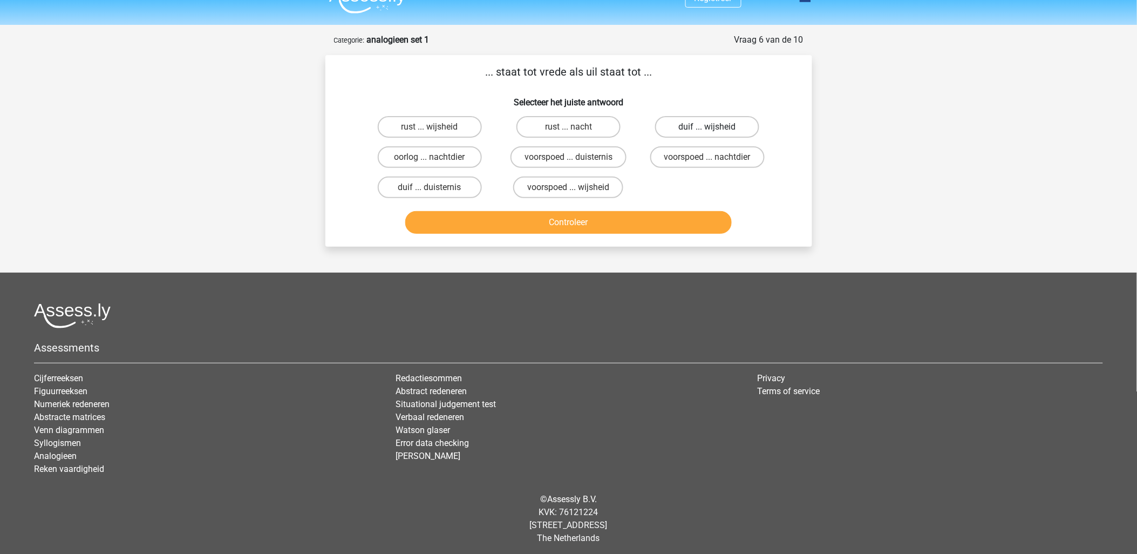
click at [688, 125] on label "duif ... wijsheid" at bounding box center [707, 127] width 104 height 22
click at [708, 127] on input "duif ... wijsheid" at bounding box center [711, 130] width 7 height 7
radio input "true"
click at [625, 211] on button "Controleer" at bounding box center [568, 222] width 327 height 23
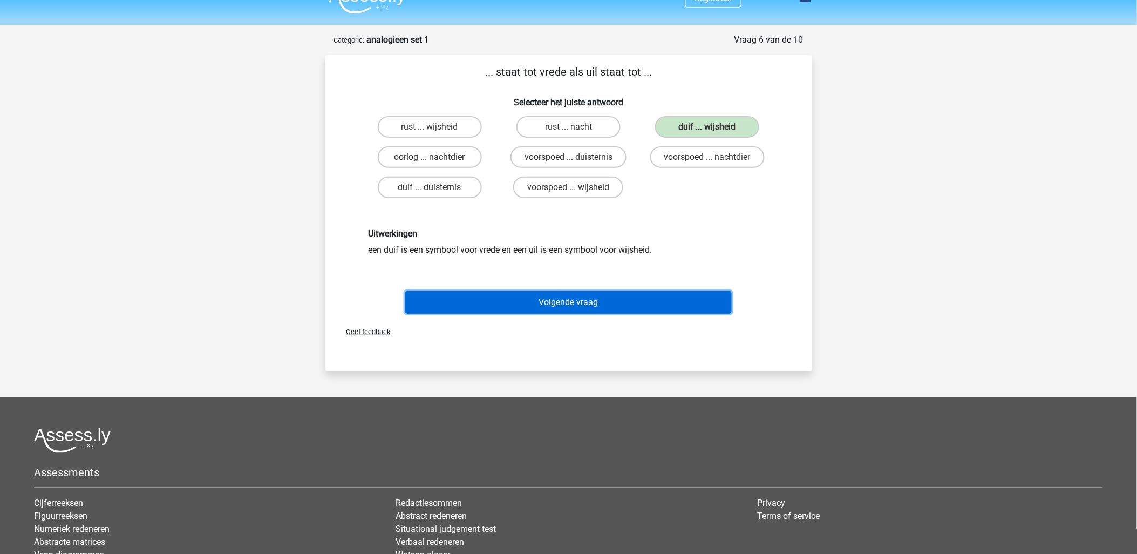
click at [535, 291] on button "Volgende vraag" at bounding box center [568, 302] width 327 height 23
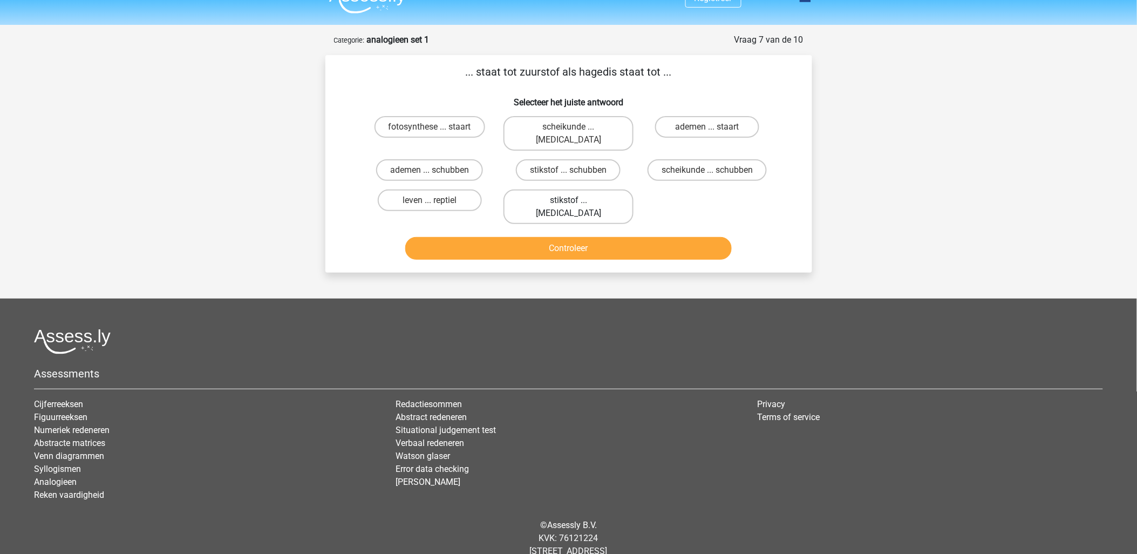
click at [579, 189] on label "stikstof ... krokodil" at bounding box center [569, 206] width 130 height 35
click at [575, 200] on input "stikstof ... krokodil" at bounding box center [571, 203] width 7 height 7
radio input "true"
click at [587, 237] on button "Controleer" at bounding box center [568, 248] width 327 height 23
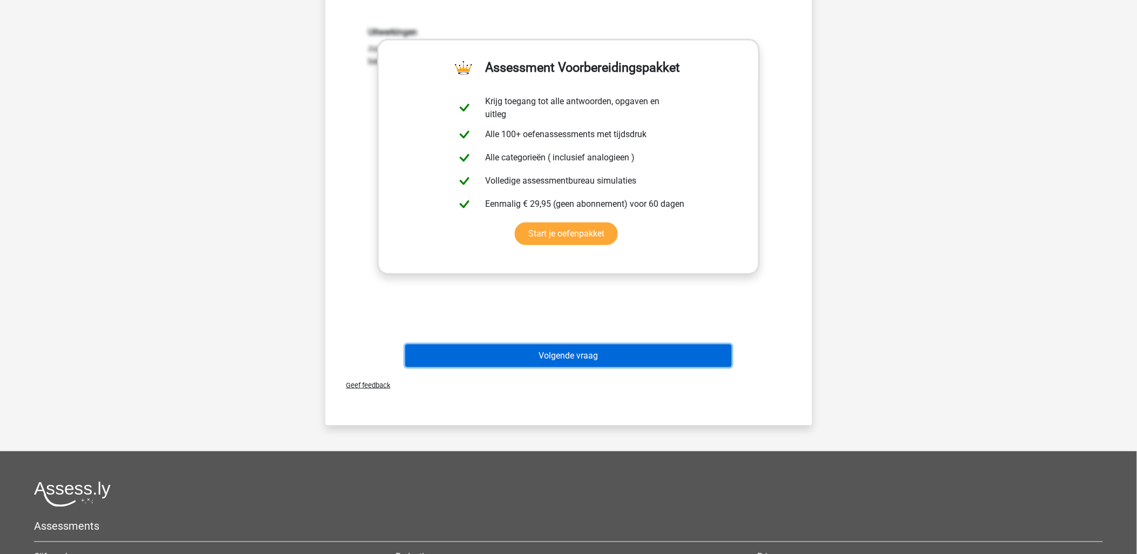
click at [583, 344] on button "Volgende vraag" at bounding box center [568, 355] width 327 height 23
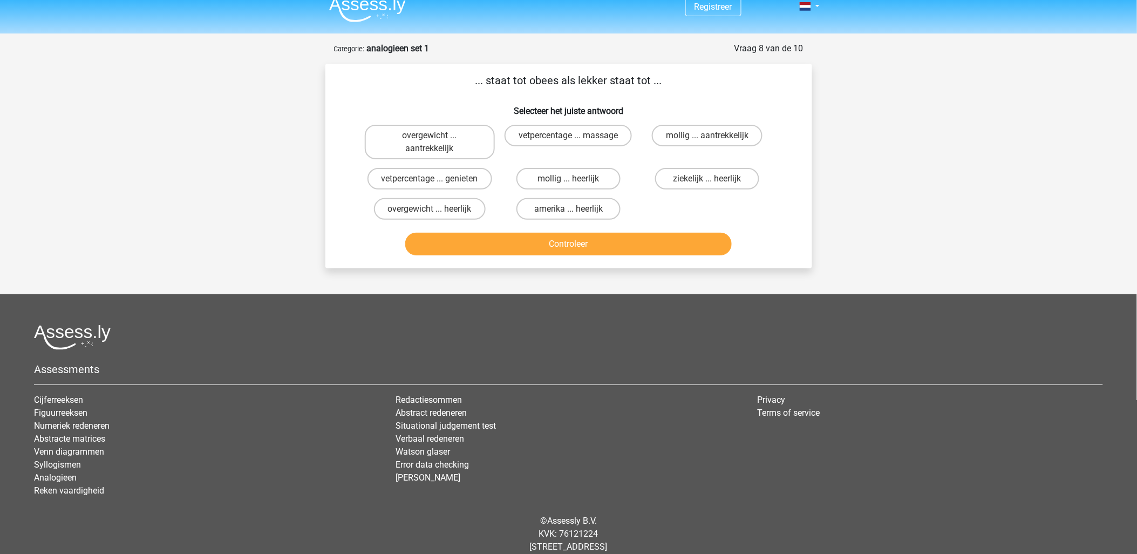
scroll to position [0, 0]
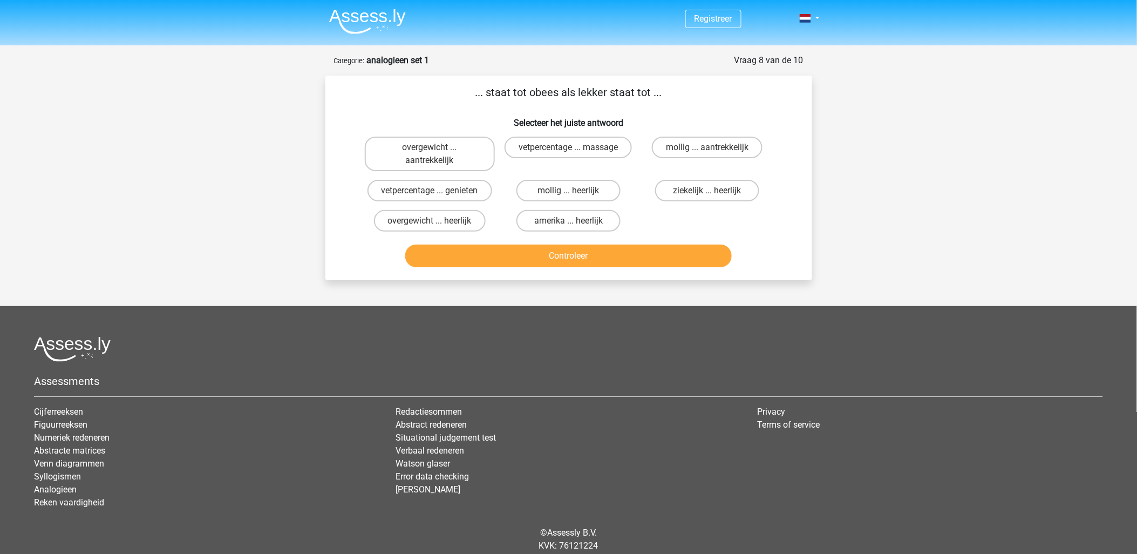
click at [573, 192] on input "mollig ... heerlijk" at bounding box center [571, 194] width 7 height 7
radio input "true"
click at [581, 250] on button "Controleer" at bounding box center [568, 256] width 327 height 23
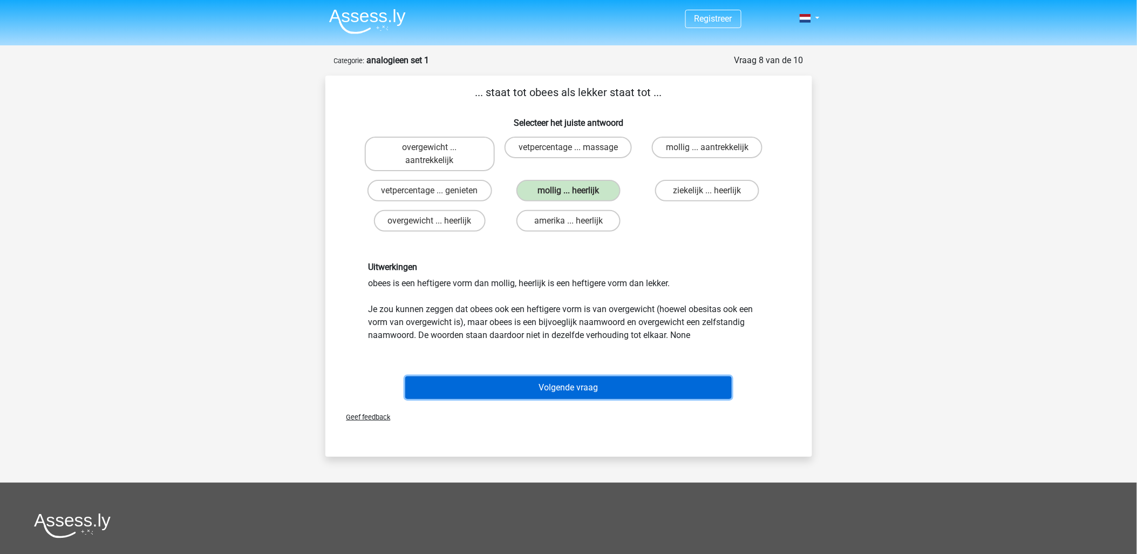
click at [577, 376] on button "Volgende vraag" at bounding box center [568, 387] width 327 height 23
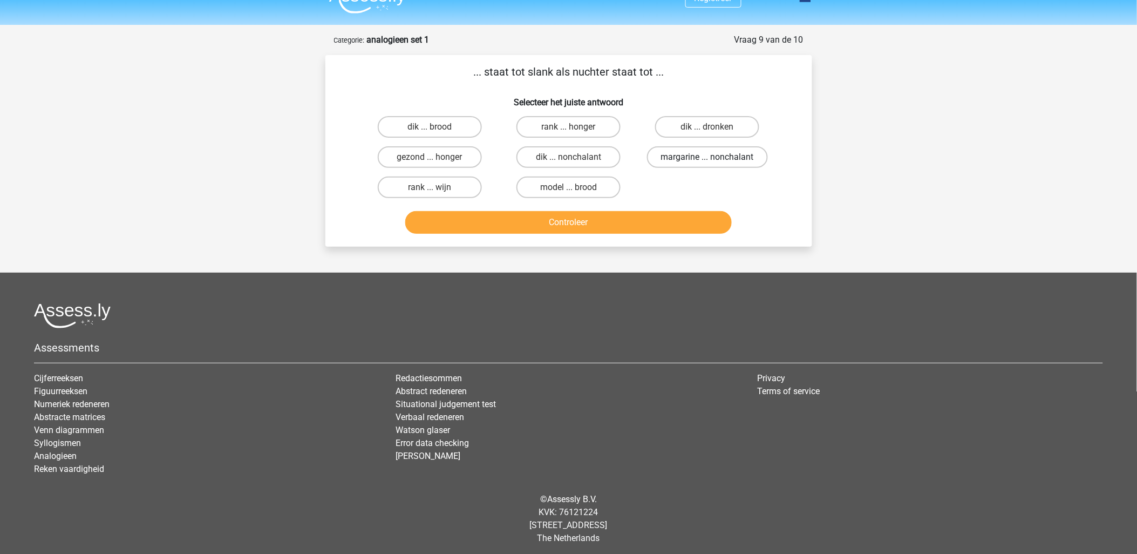
click at [674, 152] on label "margarine ... nonchalant" at bounding box center [707, 157] width 121 height 22
click at [708, 157] on input "margarine ... nonchalant" at bounding box center [711, 160] width 7 height 7
radio input "true"
click at [620, 217] on button "Controleer" at bounding box center [568, 222] width 327 height 23
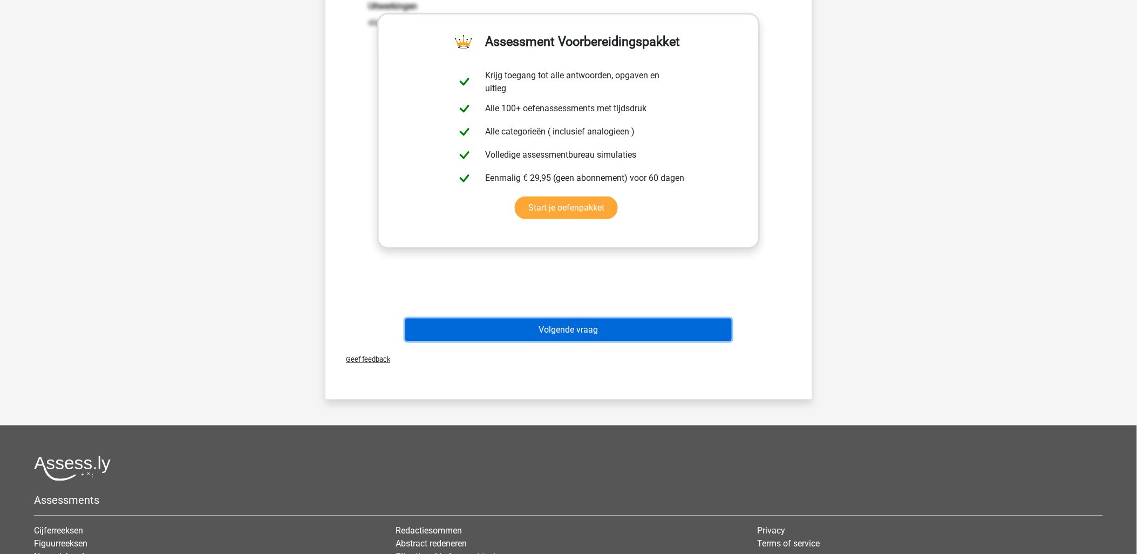
click at [608, 324] on button "Volgende vraag" at bounding box center [568, 330] width 327 height 23
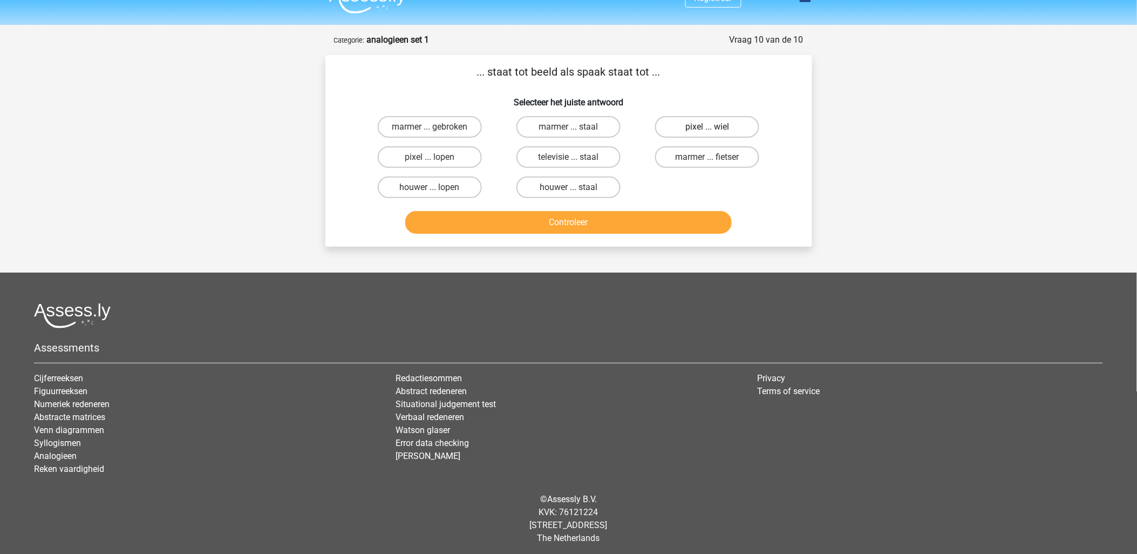
click at [699, 119] on label "pixel ... wiel" at bounding box center [707, 127] width 104 height 22
click at [708, 127] on input "pixel ... wiel" at bounding box center [711, 130] width 7 height 7
radio input "true"
click at [606, 223] on button "Controleer" at bounding box center [568, 222] width 327 height 23
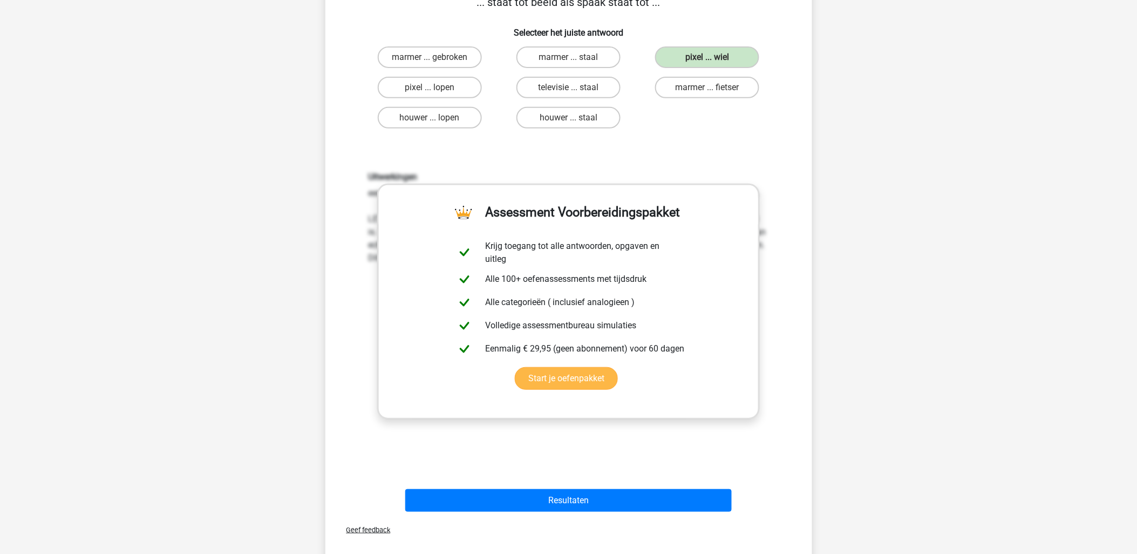
scroll to position [201, 0]
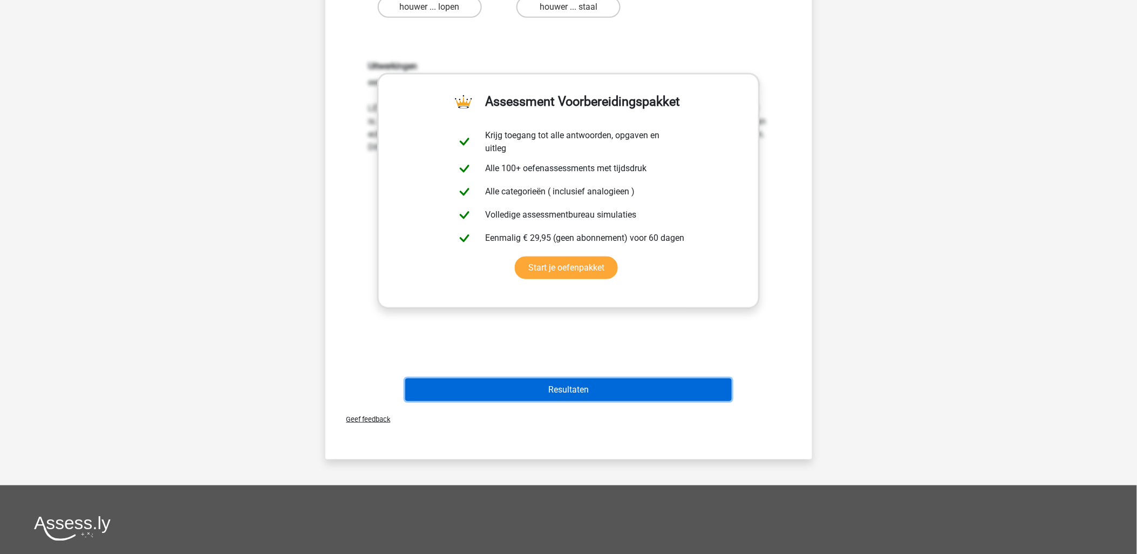
click at [611, 394] on button "Resultaten" at bounding box center [568, 389] width 327 height 23
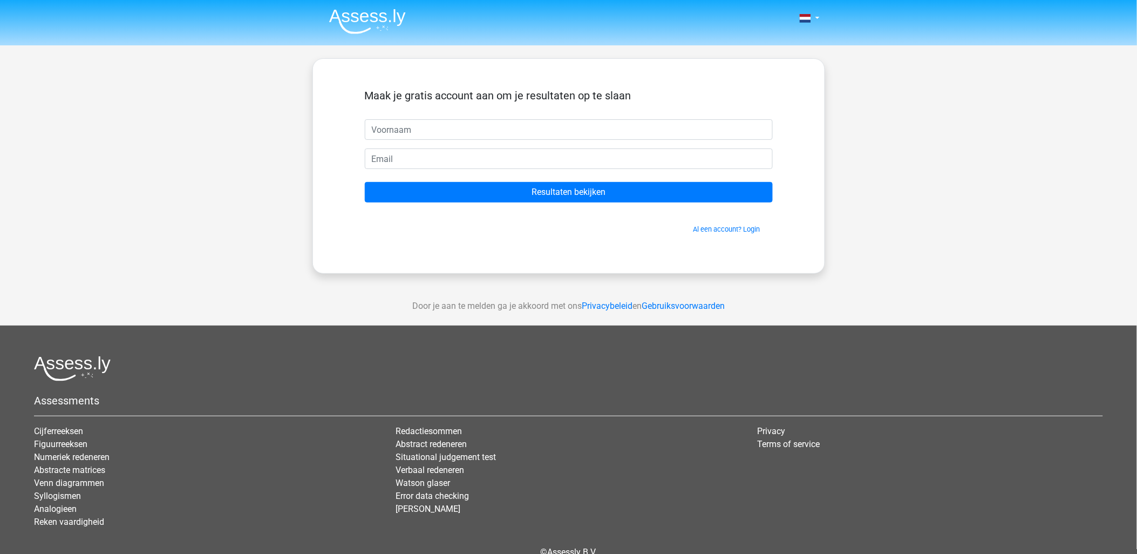
click at [387, 4] on li at bounding box center [363, 19] width 85 height 30
click at [360, 28] on img at bounding box center [367, 21] width 77 height 25
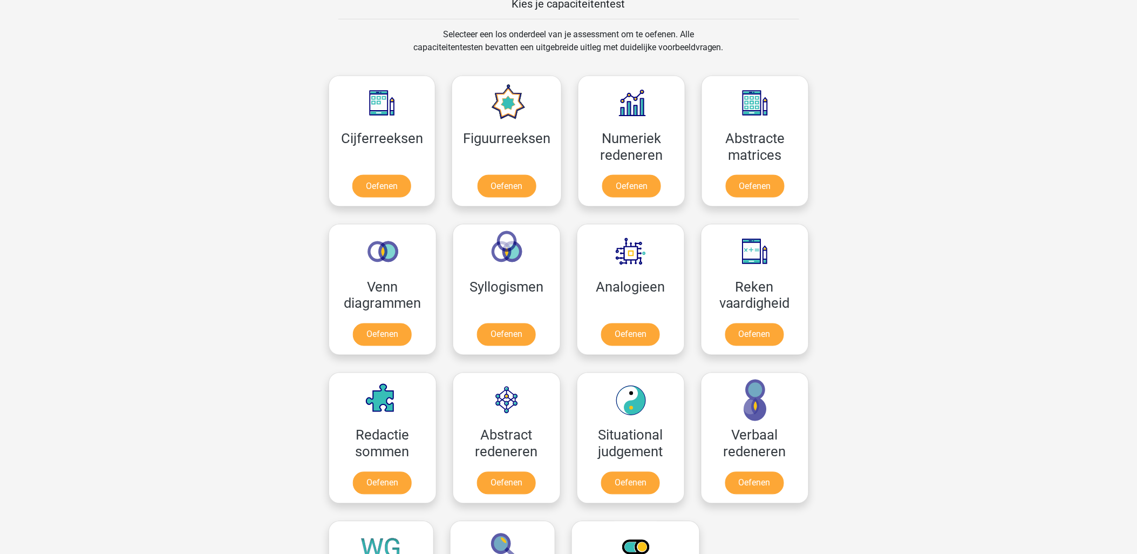
scroll to position [540, 0]
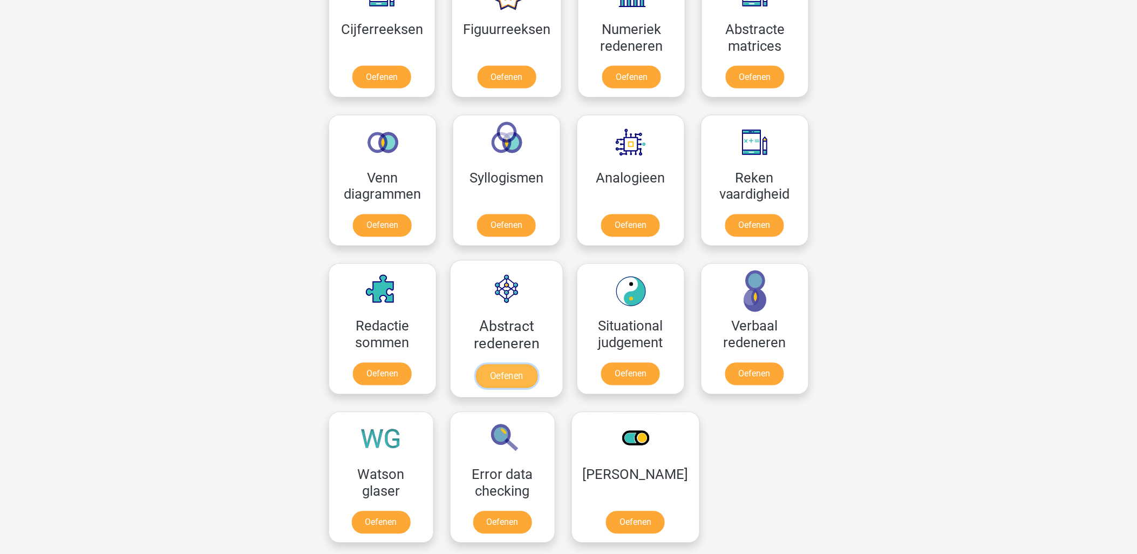
click at [505, 378] on link "Oefenen" at bounding box center [507, 376] width 62 height 24
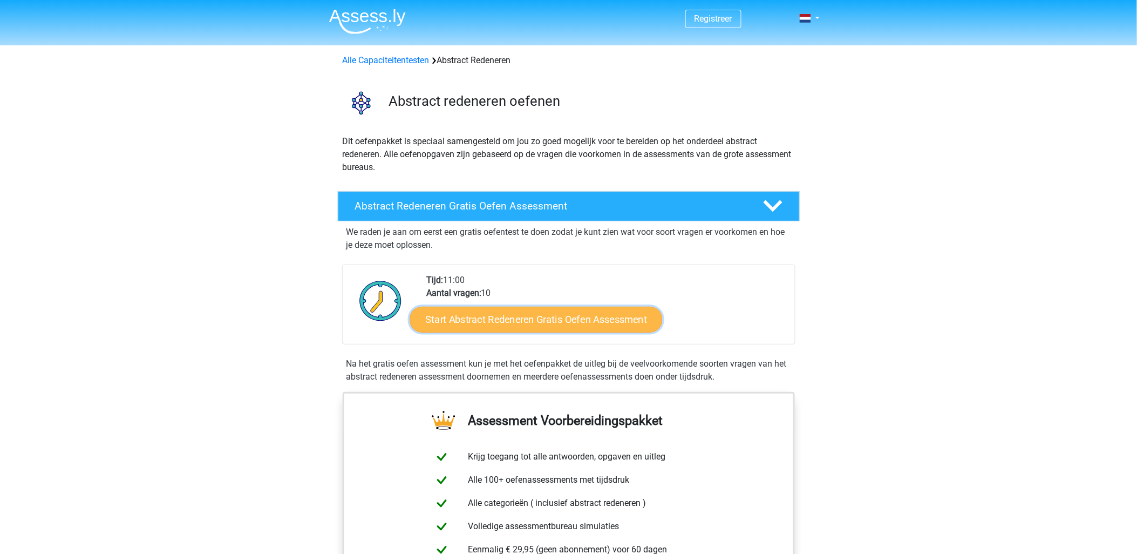
click at [504, 309] on link "Start Abstract Redeneren Gratis Oefen Assessment" at bounding box center [536, 319] width 253 height 26
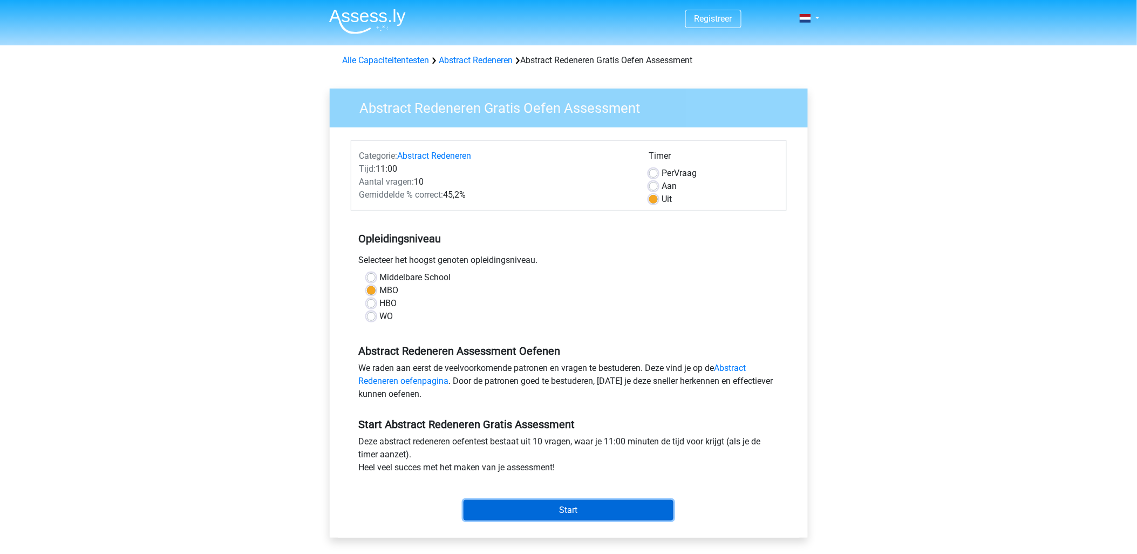
click at [607, 502] on input "Start" at bounding box center [569, 510] width 210 height 21
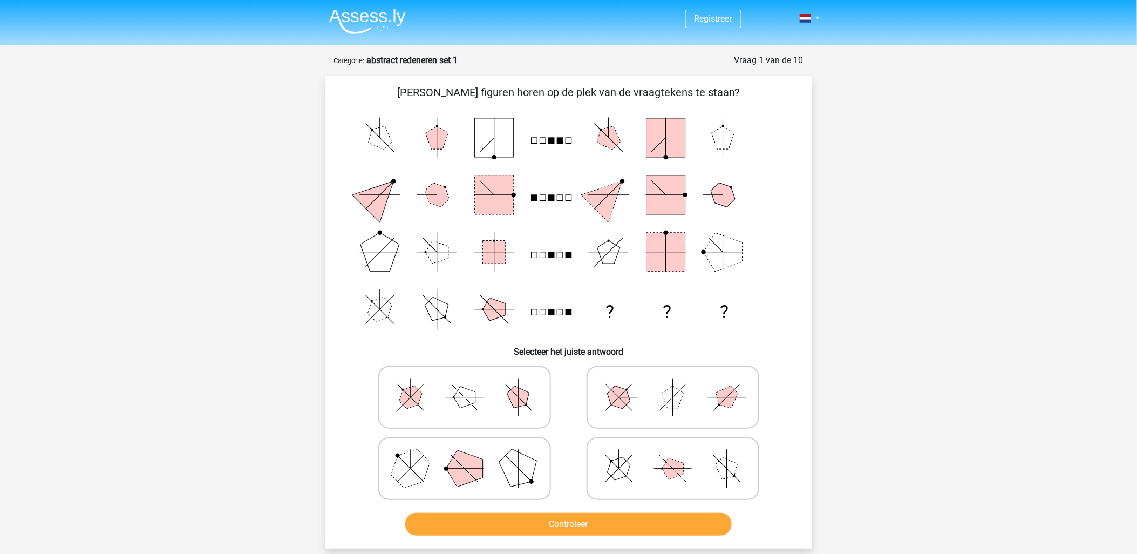
click at [639, 481] on icon at bounding box center [673, 469] width 162 height 54
click at [673, 455] on input "radio" at bounding box center [676, 451] width 7 height 7
radio input "true"
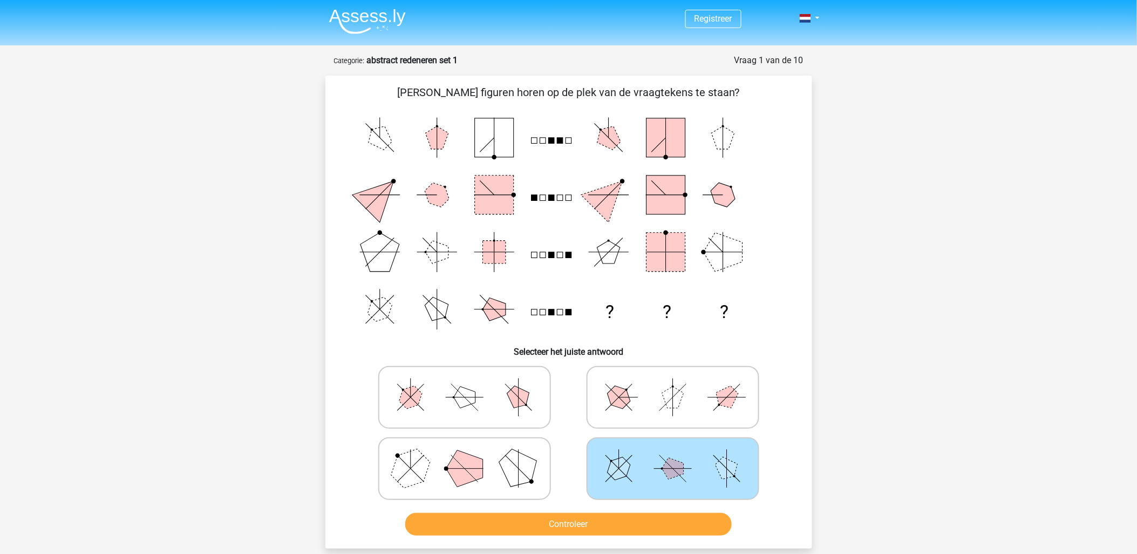
click at [633, 510] on div "Controleer" at bounding box center [569, 522] width 452 height 36
click at [631, 513] on button "Controleer" at bounding box center [568, 524] width 327 height 23
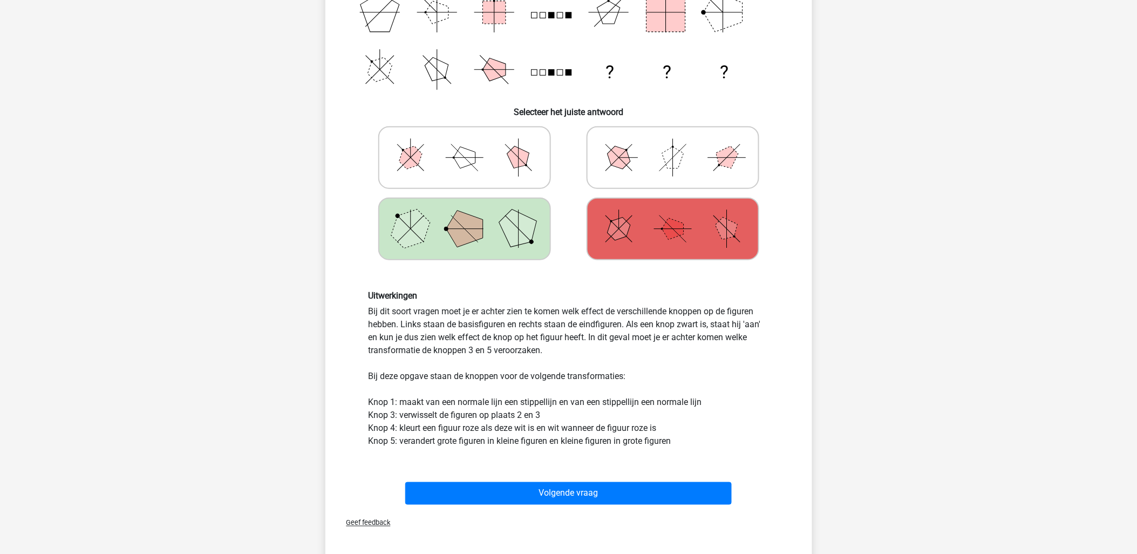
scroll to position [180, 0]
